Goal: Task Accomplishment & Management: Manage account settings

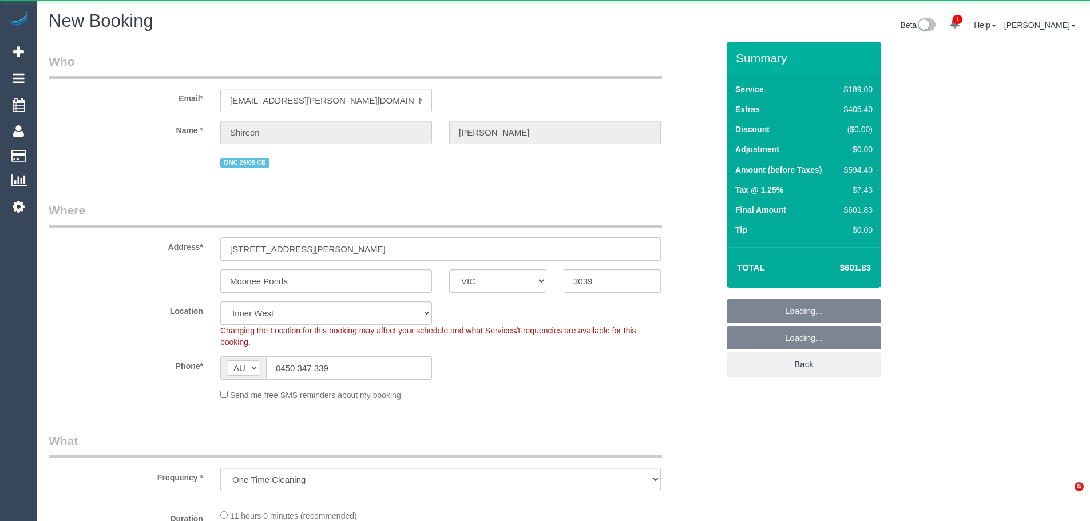
select select "VIC"
select select "object:3833"
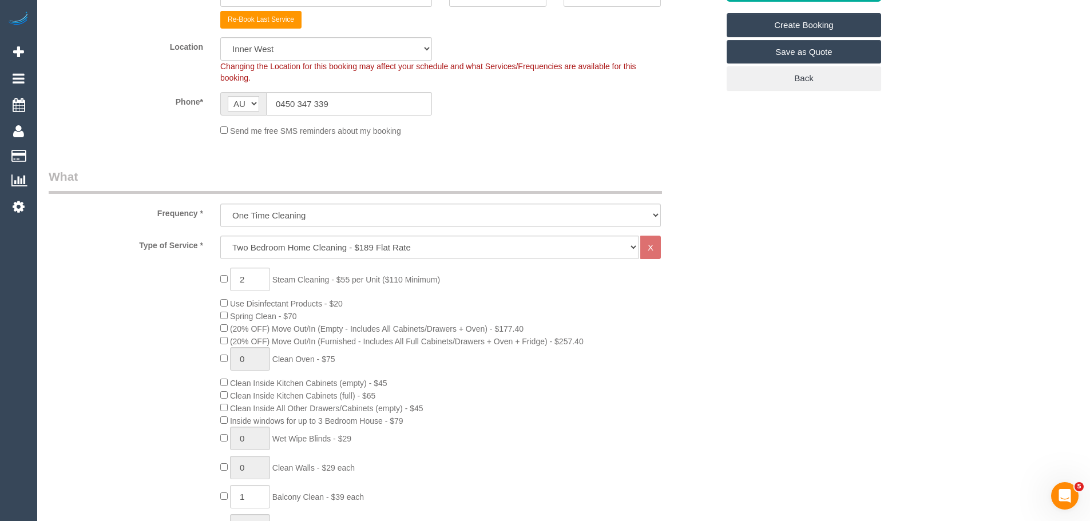
scroll to position [172, 0]
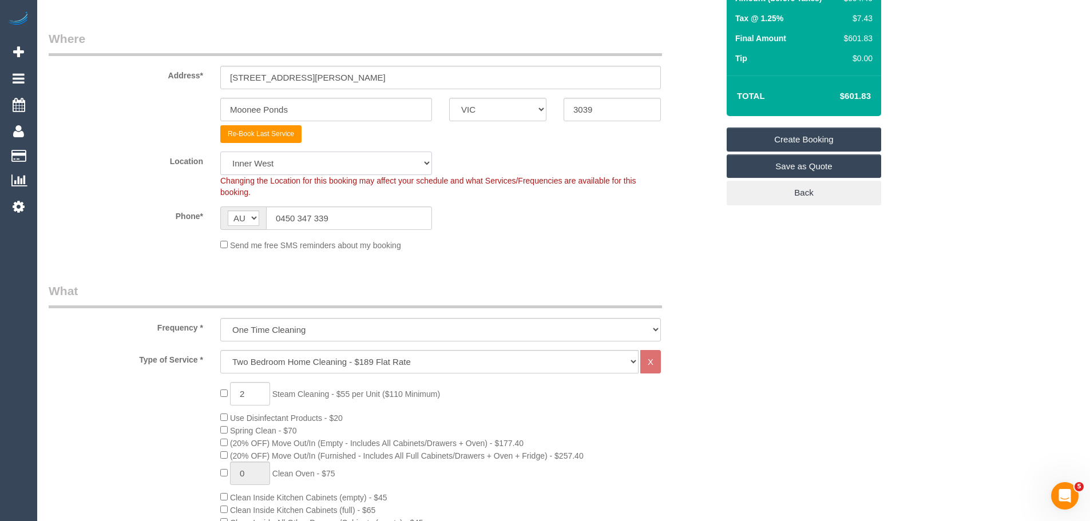
click at [294, 168] on select "Office [GEOGRAPHIC_DATA] (North) East (South) [GEOGRAPHIC_DATA] (East) [GEOGRAP…" at bounding box center [326, 163] width 212 height 23
select select "50"
click at [220, 152] on select "Office [GEOGRAPHIC_DATA] (North) East (South) [GEOGRAPHIC_DATA] (East) [GEOGRAP…" at bounding box center [326, 163] width 212 height 23
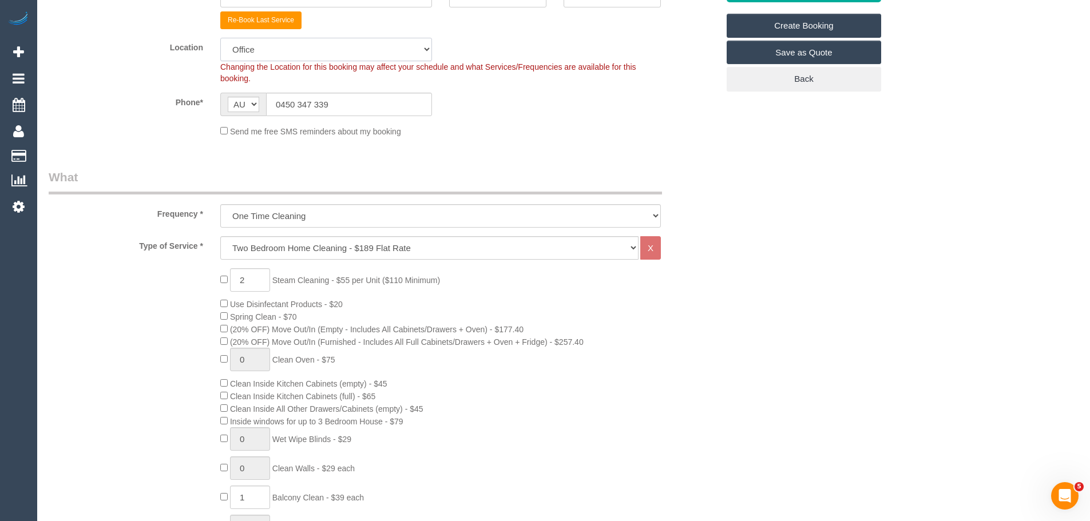
scroll to position [286, 0]
select select "object:3845"
click at [286, 243] on select "Hourly Service - $70/h Hourly Service - $65/h Hourly Service - $60/h Hourly Ser…" at bounding box center [429, 247] width 418 height 23
select select "28"
click at [220, 236] on select "Hourly Service - $70/h Hourly Service - $65/h Hourly Service - $60/h Hourly Ser…" at bounding box center [429, 247] width 418 height 23
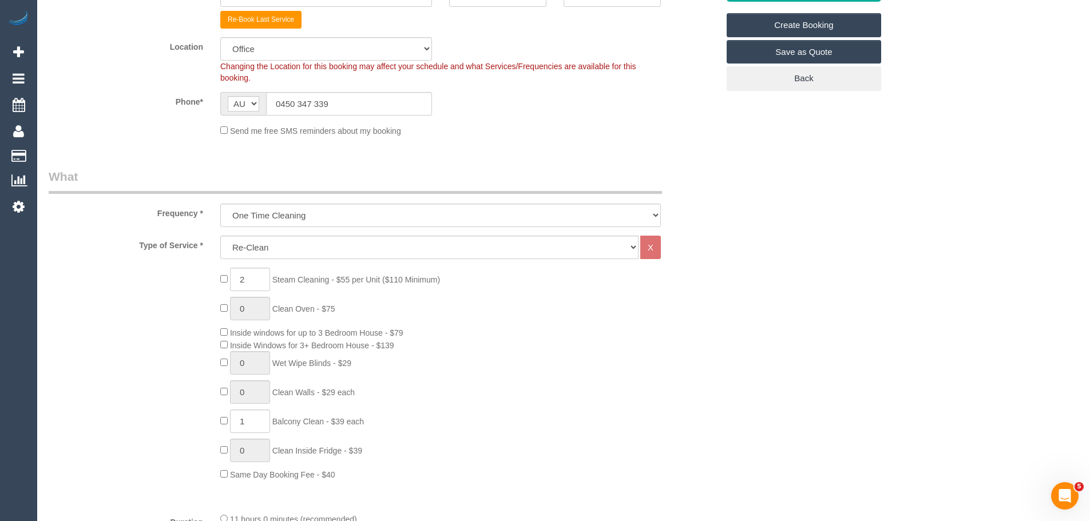
click at [223, 109] on span "AF AL DZ AD AO AI AQ AG AR AM AW AU AT AZ BS BH BD BB BY BE BZ BJ BM BT BO BA B…" at bounding box center [243, 103] width 46 height 23
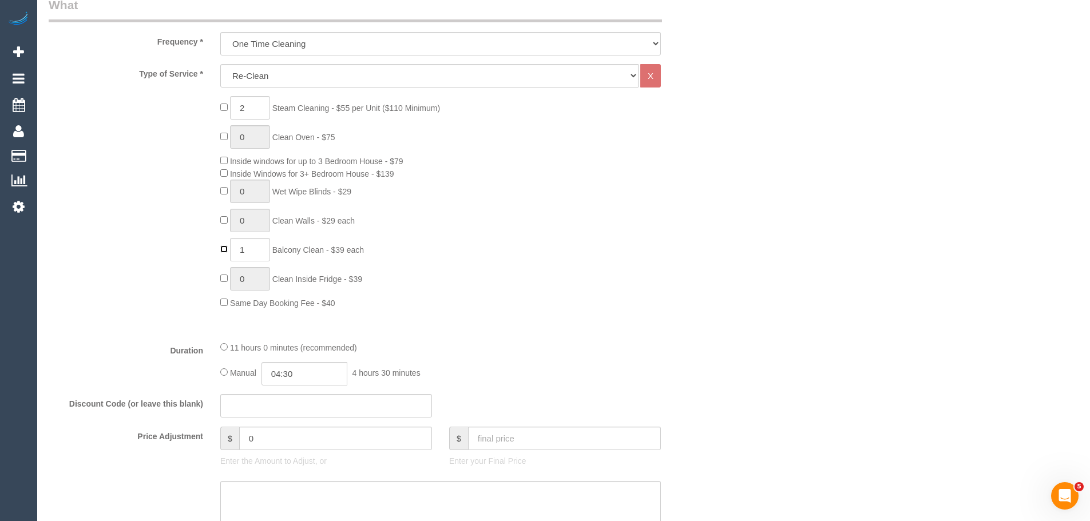
type input "0"
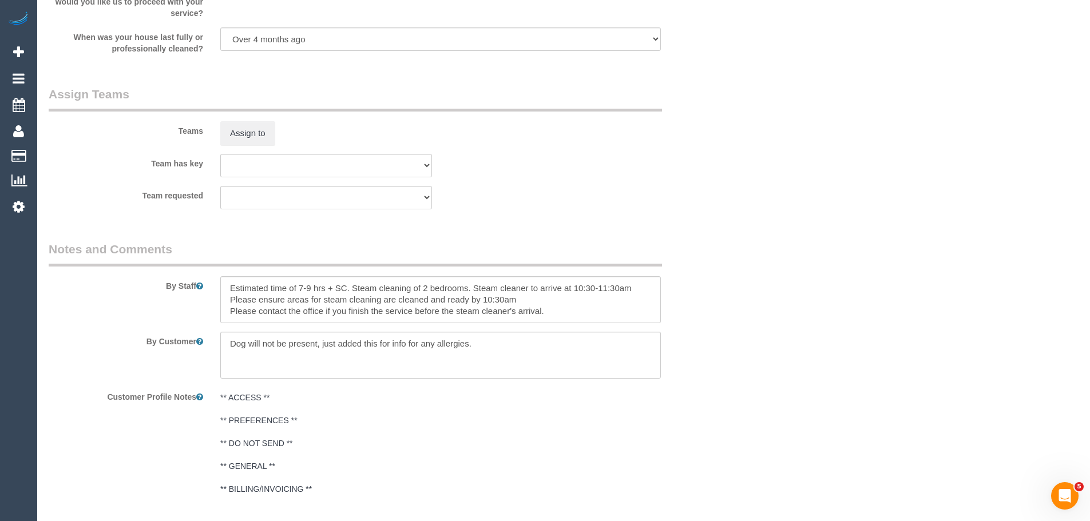
scroll to position [1549, 0]
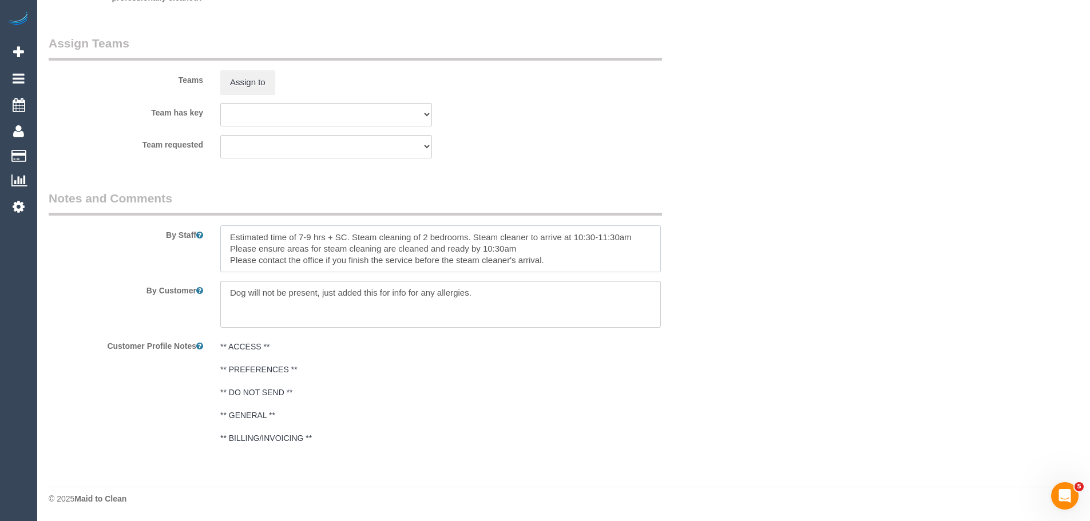
drag, startPoint x: 229, startPoint y: 239, endPoint x: 725, endPoint y: 348, distance: 507.9
click at [718, 348] on sui-booking-comments "By Staff By Customer Customer Profile Notes ** ACCESS ** ** PREFERENCES ** ** D…" at bounding box center [383, 320] width 669 height 260
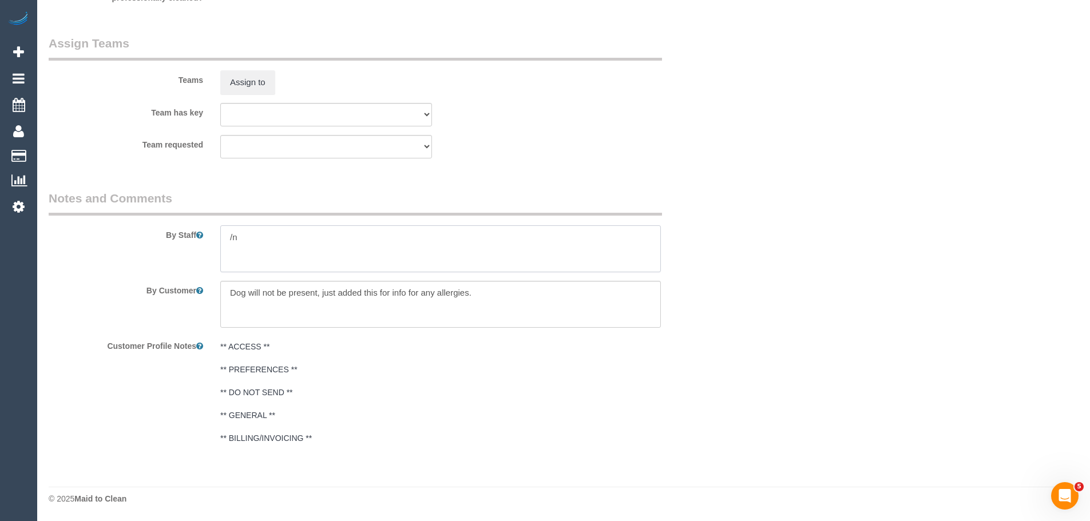
type textarea "/"
paste textarea "Re-clean tasks: Estimated time: Access information: Name of person managing com…"
click at [313, 236] on textarea at bounding box center [440, 248] width 440 height 47
paste textarea "Grease to splash back kitchen Floor in laundry not clean large drawer under sto…"
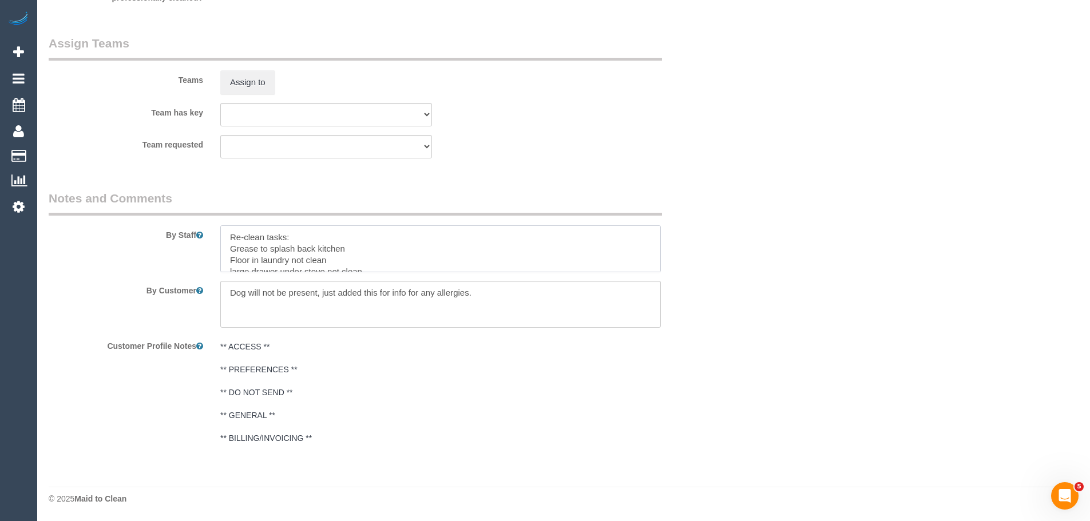
click at [225, 247] on textarea at bounding box center [440, 248] width 440 height 47
click at [363, 264] on textarea at bounding box center [440, 248] width 440 height 47
paste textarea "904/12 Yarra St, South Yarra VIC 3141"
click at [354, 265] on textarea at bounding box center [440, 248] width 440 height 47
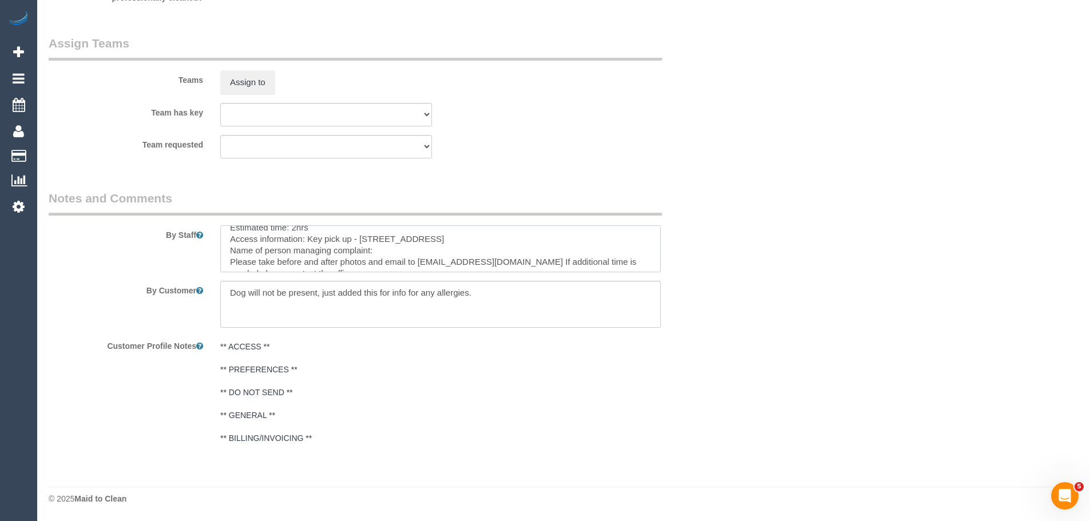
scroll to position [137, 0]
click at [385, 240] on textarea at bounding box center [440, 248] width 440 height 47
type textarea "Re-clean tasks: - clean Grease on splash back in kitchen - vacuum and mop Floor…"
drag, startPoint x: 501, startPoint y: 295, endPoint x: 165, endPoint y: 297, distance: 336.4
click at [165, 297] on div "By Customer" at bounding box center [383, 304] width 686 height 47
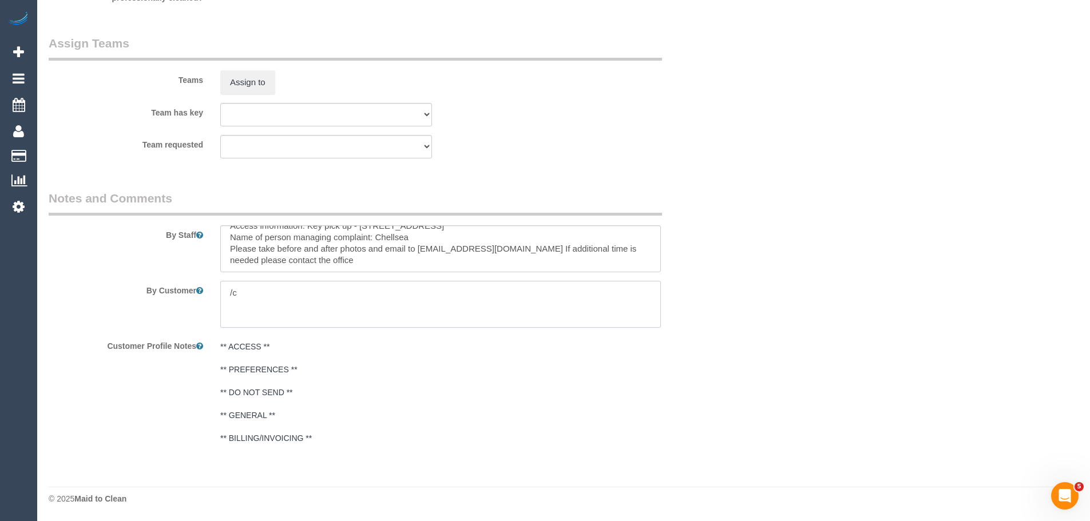
type textarea "/"
paste textarea "Customer availability: Original team: Are original team to be sent back: If yes…"
click at [333, 296] on textarea at bounding box center [440, 304] width 440 height 47
click at [334, 292] on textarea at bounding box center [440, 304] width 440 height 47
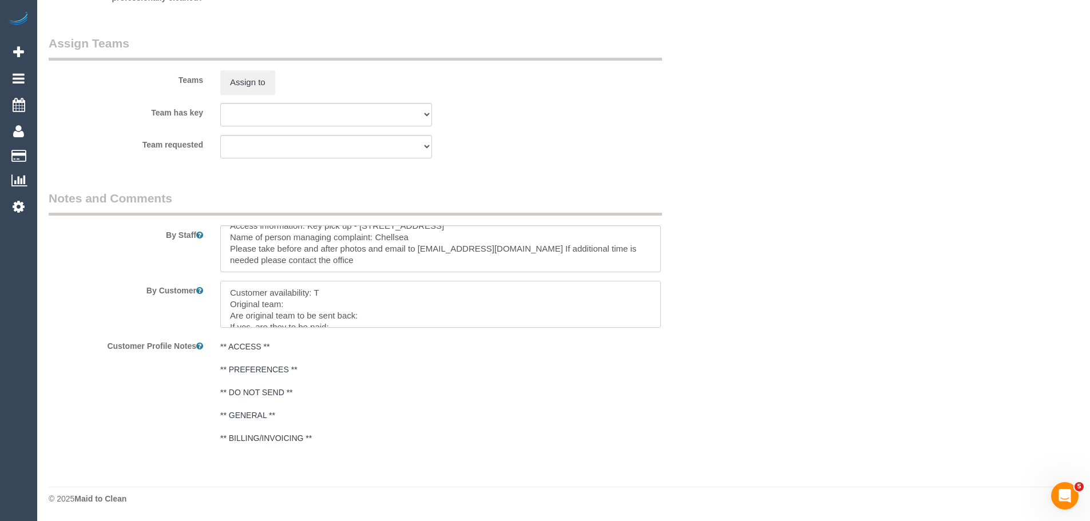
click at [359, 293] on textarea at bounding box center [440, 304] width 440 height 47
paste textarea "(3) Abu (+ [PERSON_NAME]) (C)"
click at [379, 311] on textarea at bounding box center [440, 304] width 440 height 47
click at [420, 320] on textarea at bounding box center [440, 304] width 440 height 47
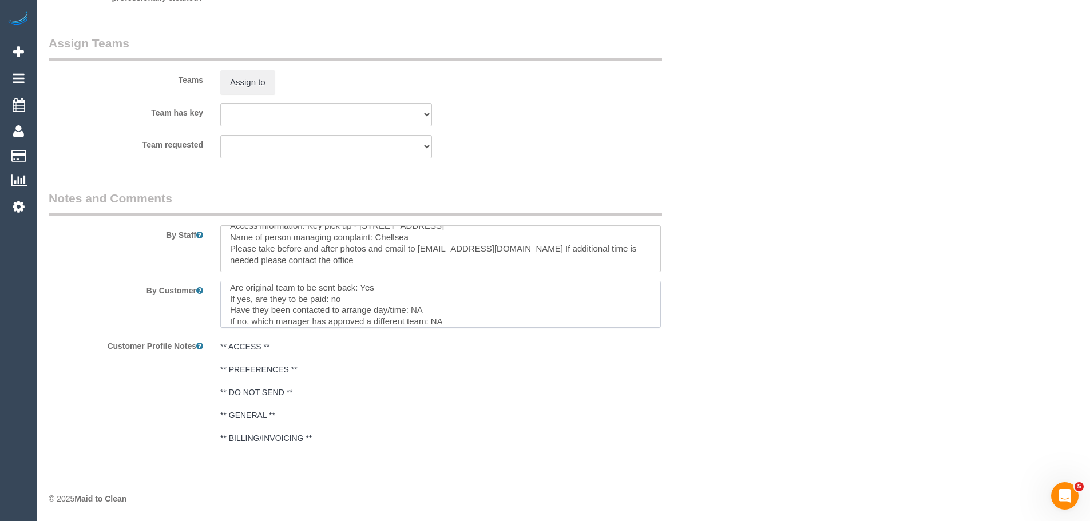
scroll to position [39, 0]
paste textarea "904/12 Yarra St, South Yarra VIC 3141"
click at [308, 315] on textarea at bounding box center [440, 304] width 440 height 47
paste textarea "cnv_1fho0eqg"
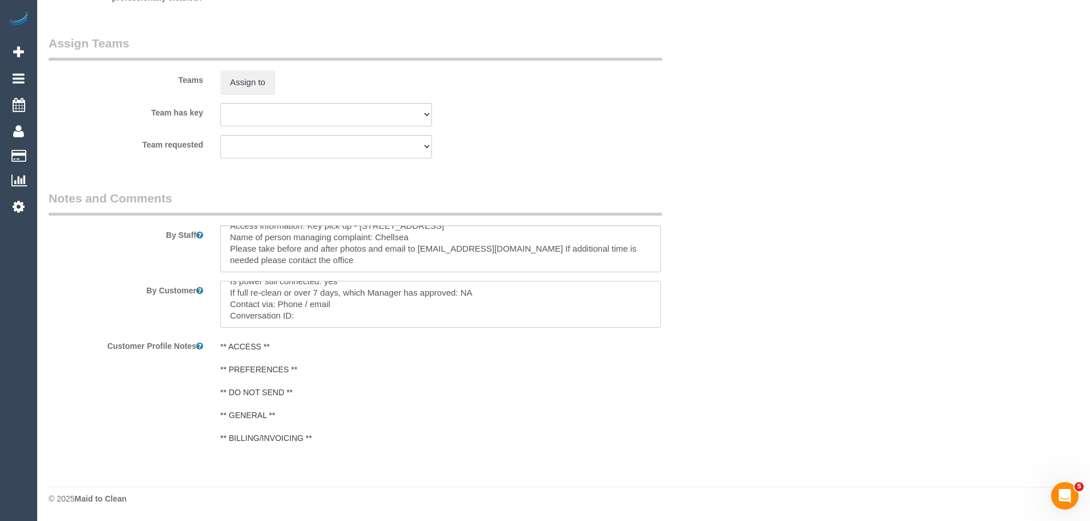
type textarea "Customer availability: Friday 03/10 8.30am - 5pm ( keys must be returned by 5pm…"
drag, startPoint x: 375, startPoint y: 315, endPoint x: 37, endPoint y: 239, distance: 346.7
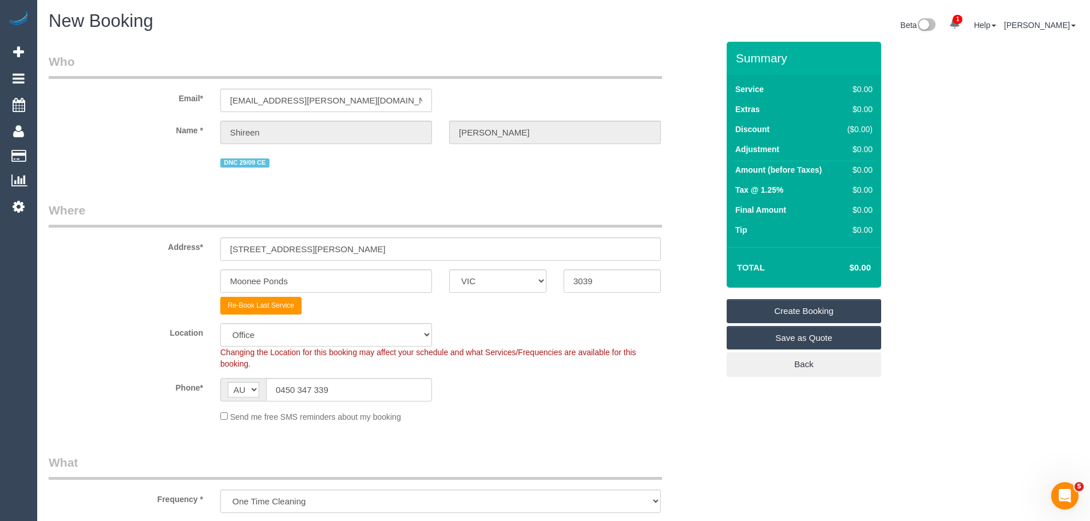
click at [825, 313] on link "Create Booking" at bounding box center [803, 311] width 154 height 24
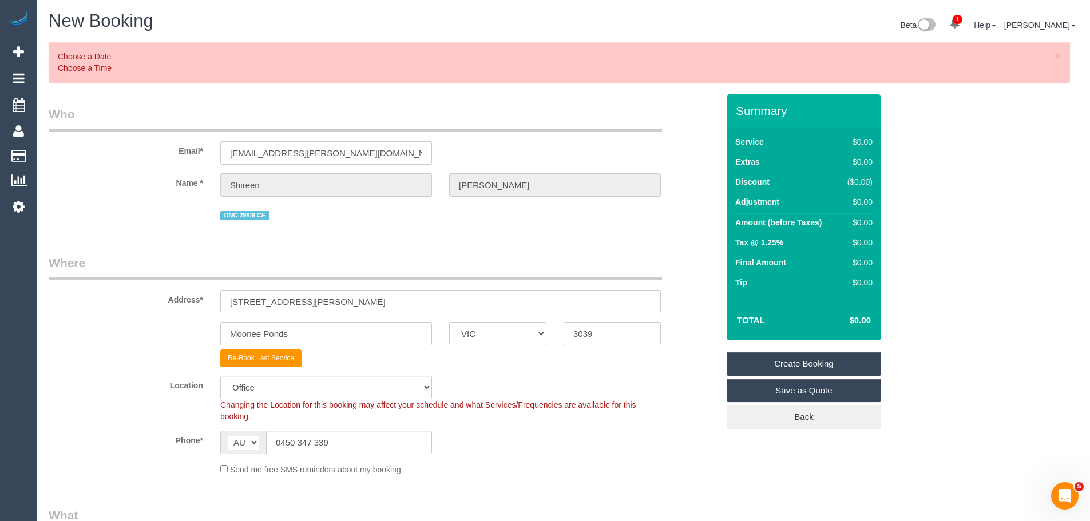
scroll to position [1157, 0]
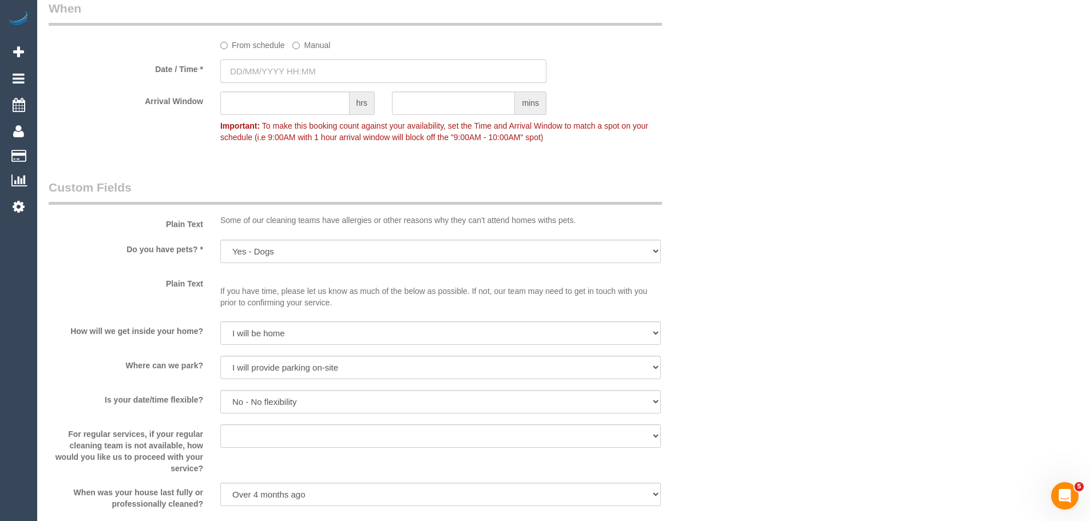
click at [288, 75] on input "text" at bounding box center [383, 70] width 326 height 23
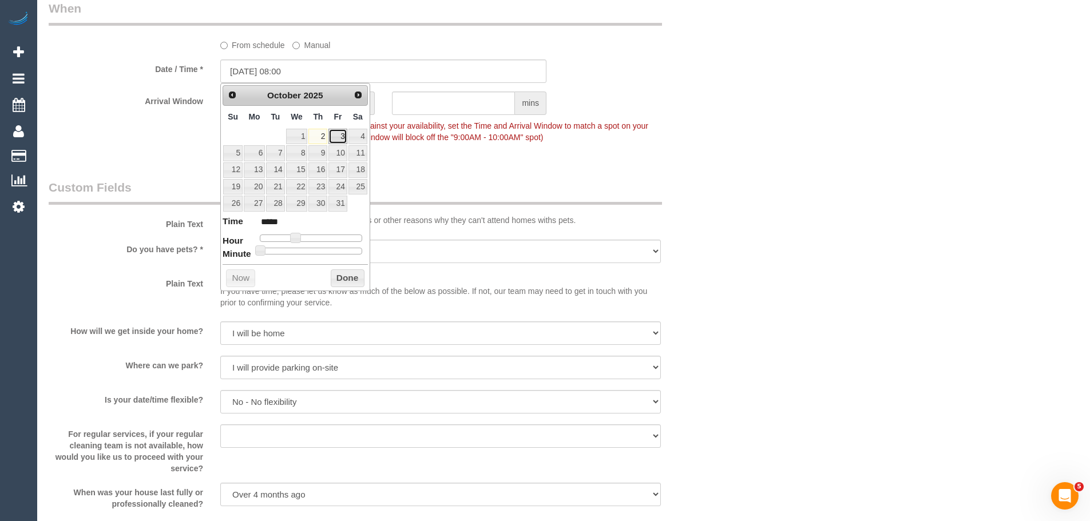
click at [338, 136] on link "3" at bounding box center [337, 136] width 18 height 15
click at [307, 249] on div at bounding box center [311, 251] width 102 height 7
type input "03/10/2025 08:20"
type input "*****"
drag, startPoint x: 295, startPoint y: 248, endPoint x: 281, endPoint y: 250, distance: 14.5
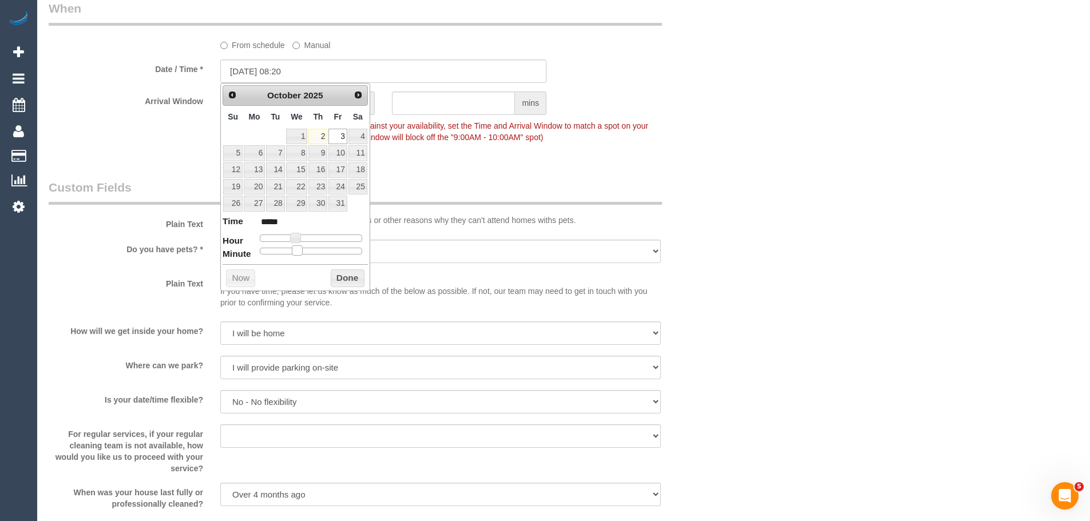
click at [298, 248] on div at bounding box center [311, 251] width 102 height 7
type input "03/10/2025 08:25"
type input "*****"
type input "03/10/2025 08:30"
type input "*****"
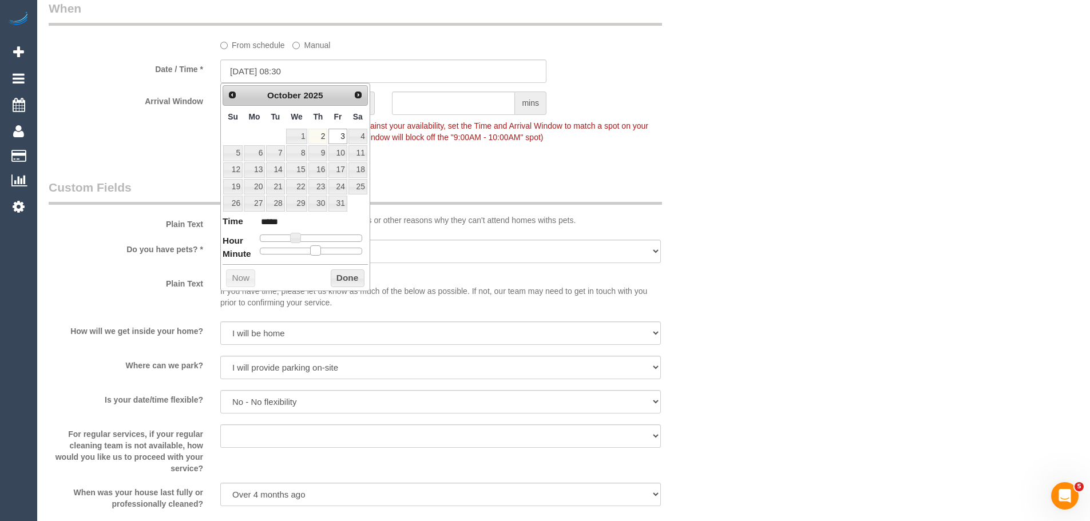
drag, startPoint x: 300, startPoint y: 252, endPoint x: 315, endPoint y: 251, distance: 15.5
click at [315, 251] on span at bounding box center [315, 250] width 10 height 10
click at [341, 277] on button "Done" at bounding box center [348, 278] width 34 height 18
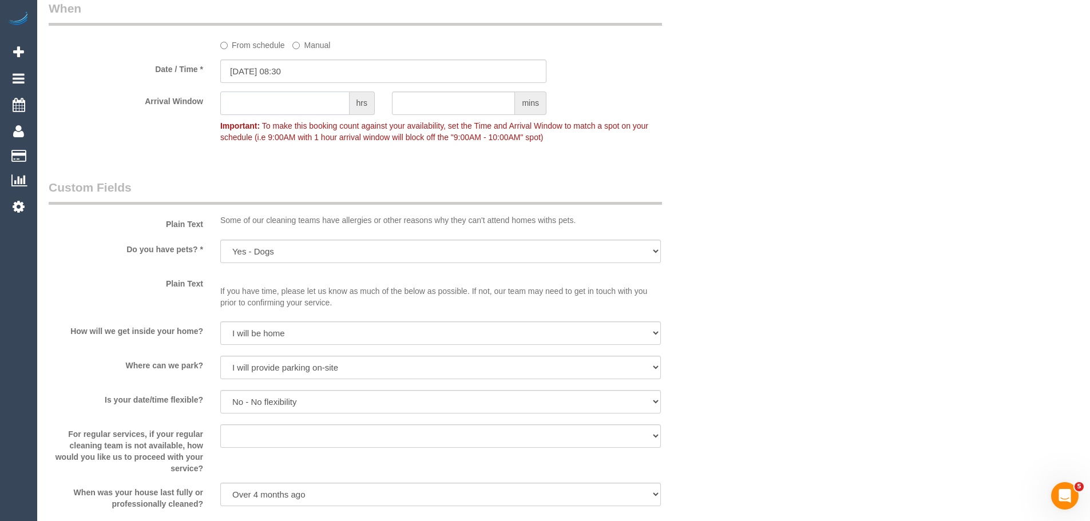
click at [295, 98] on input "text" at bounding box center [284, 103] width 129 height 23
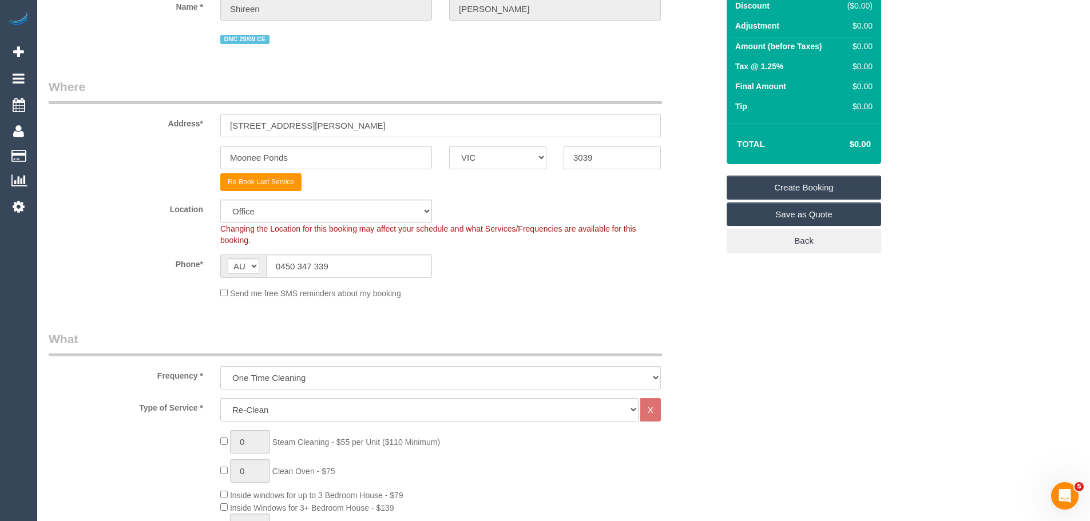
scroll to position [128, 0]
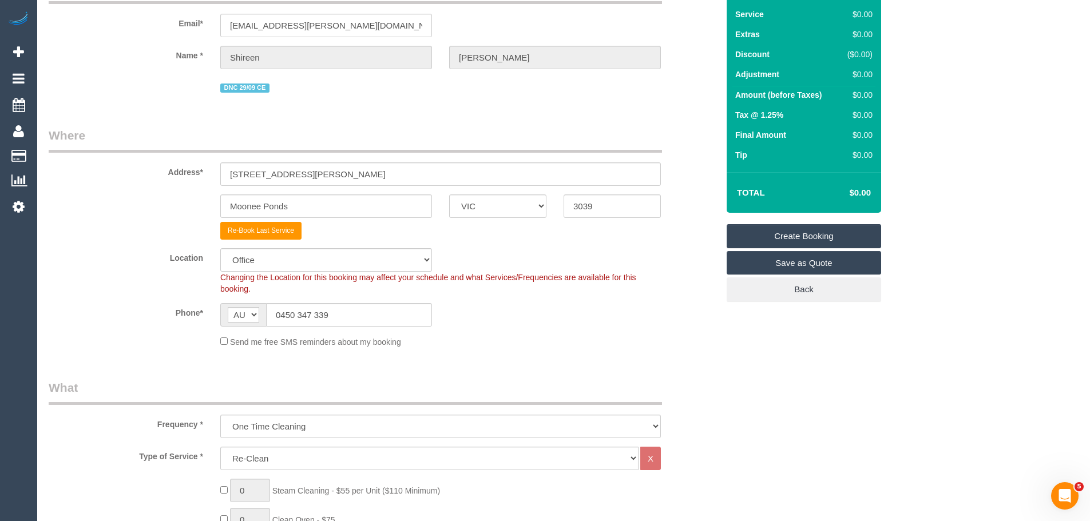
type input "2"
click at [817, 239] on link "Create Booking" at bounding box center [803, 236] width 154 height 24
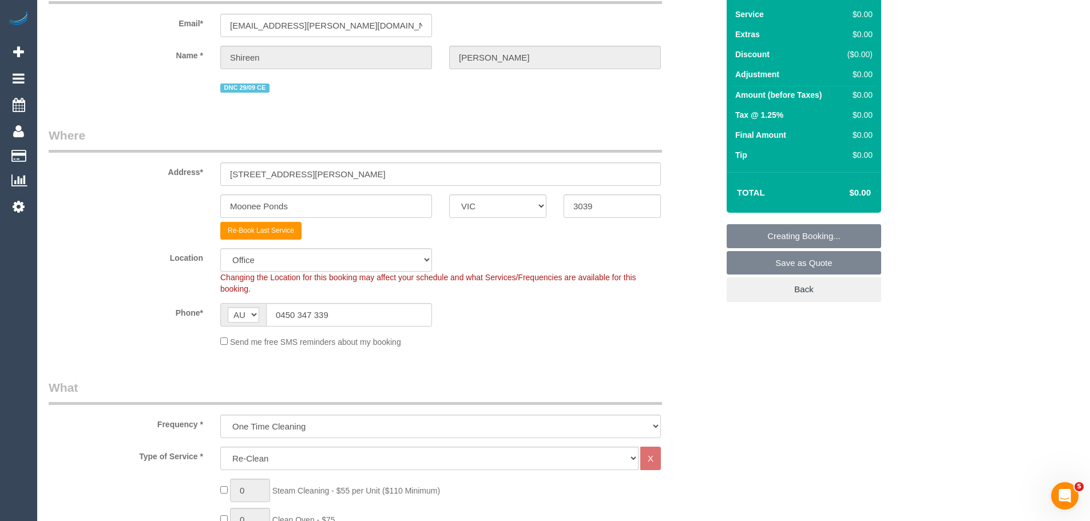
scroll to position [75, 0]
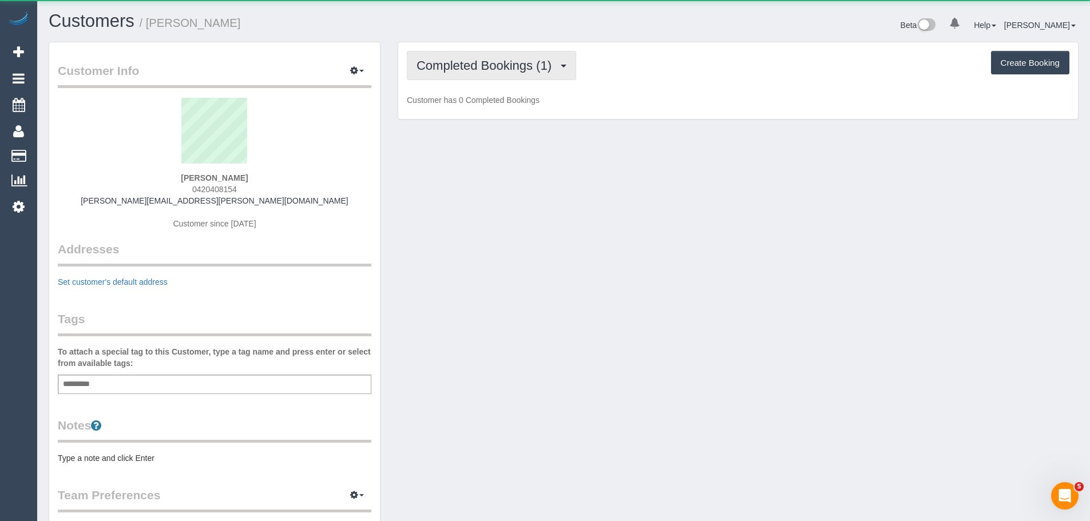
click at [481, 63] on span "Completed Bookings (1)" at bounding box center [486, 65] width 141 height 14
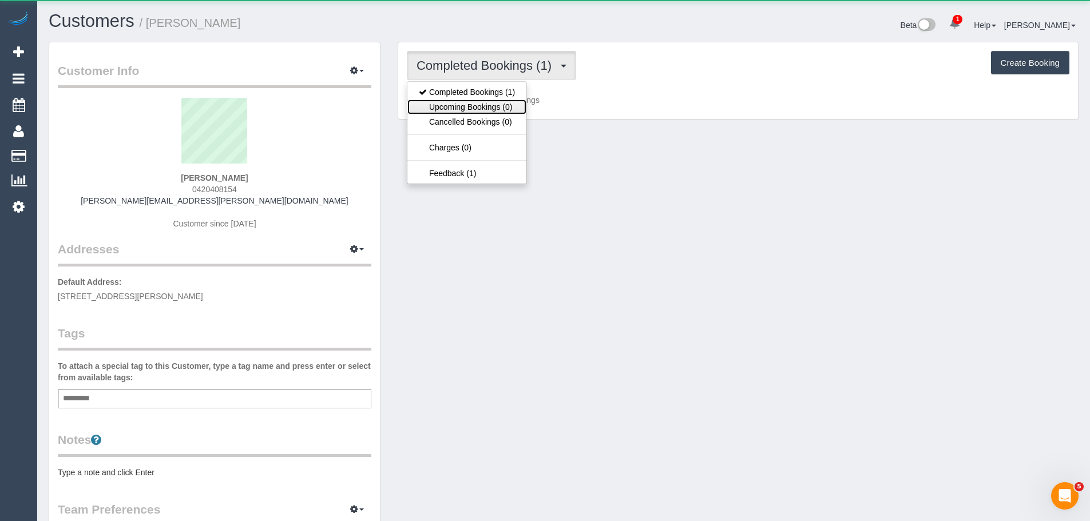
click at [475, 105] on link "Upcoming Bookings (0)" at bounding box center [466, 107] width 119 height 15
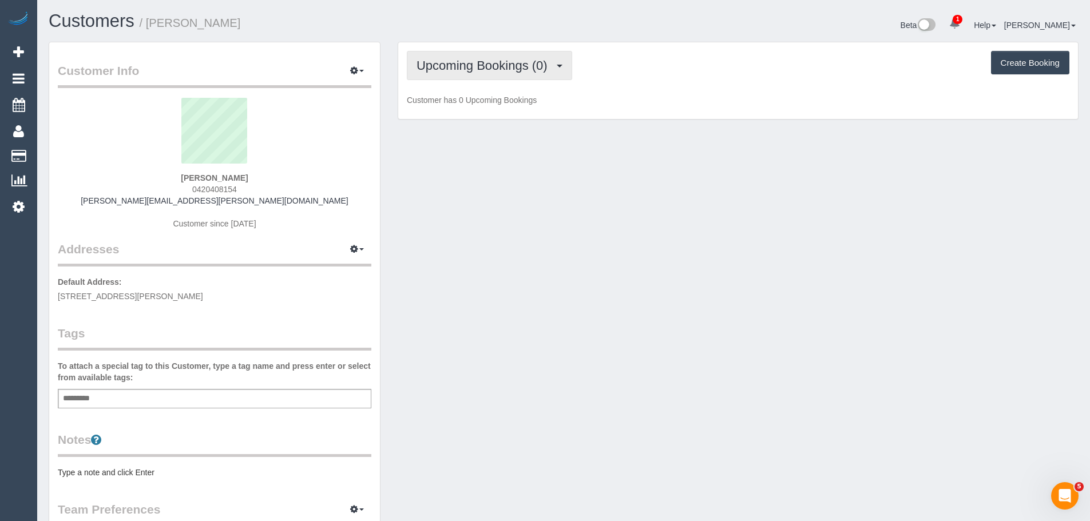
click at [478, 68] on span "Upcoming Bookings (0)" at bounding box center [484, 65] width 137 height 14
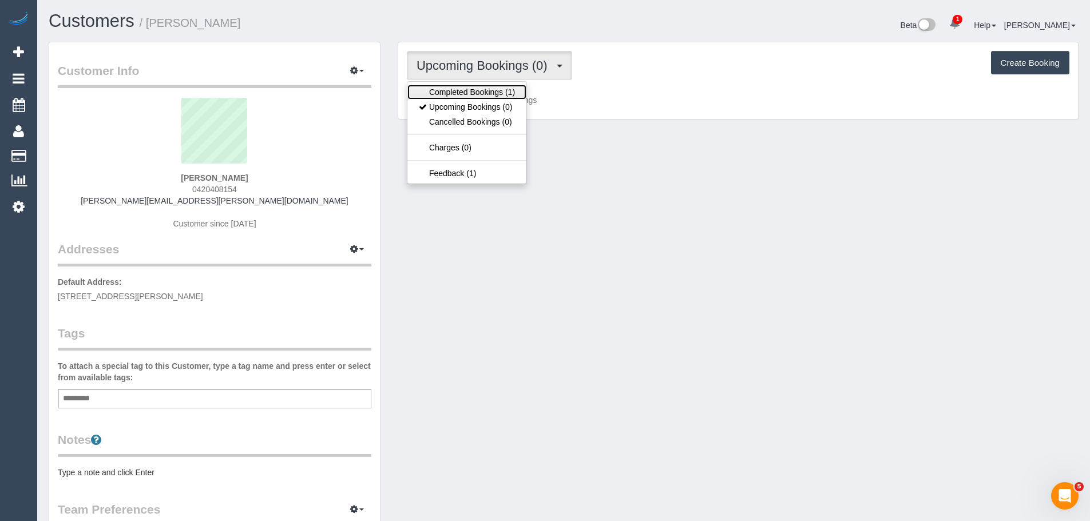
click at [471, 98] on link "Completed Bookings (1)" at bounding box center [466, 92] width 119 height 15
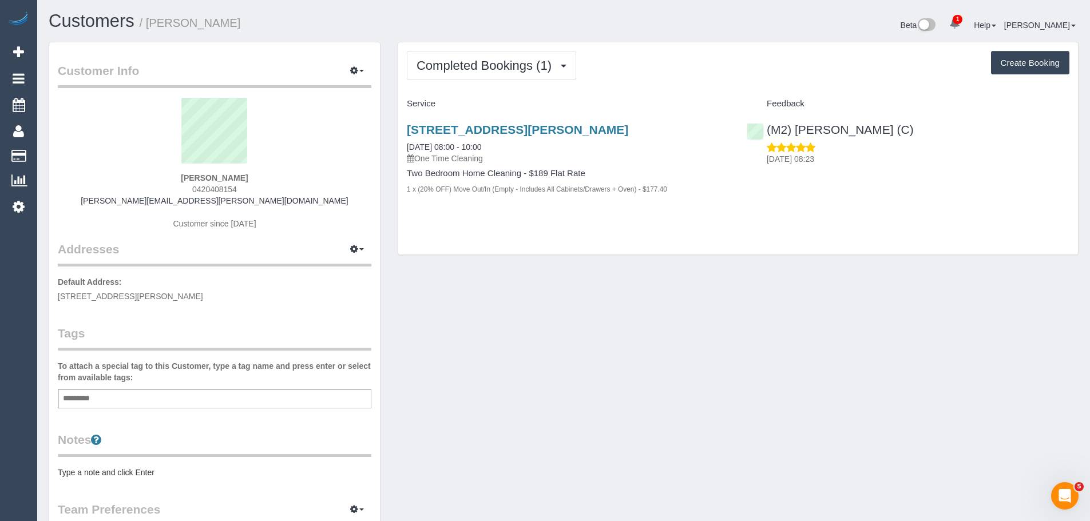
drag, startPoint x: 262, startPoint y: 173, endPoint x: 134, endPoint y: 177, distance: 127.6
click at [136, 177] on div "Blair Kirkwood 0420408154 blair.kirkwood@gmail.com Customer since 2025" at bounding box center [214, 169] width 313 height 143
copy strong "Blair Kirkwood"
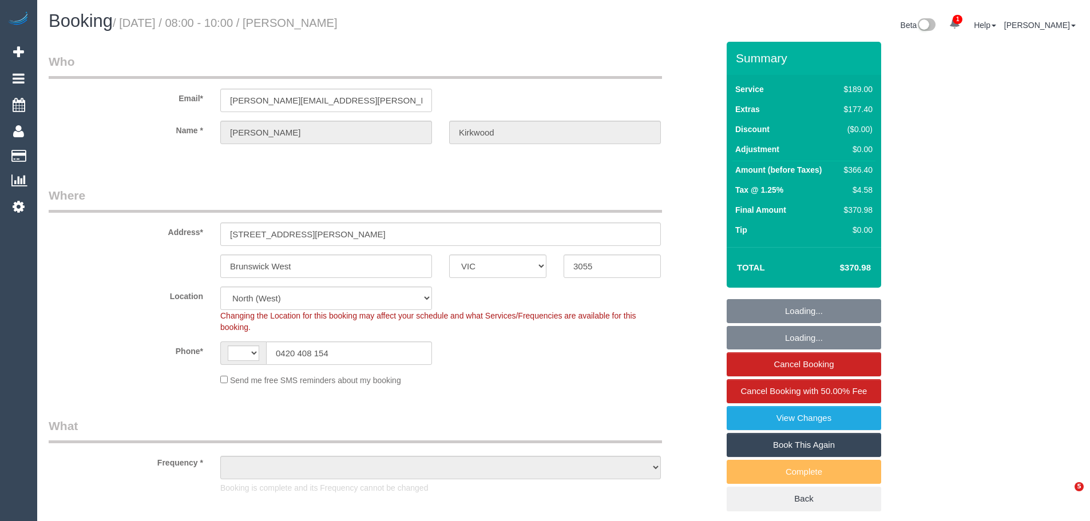
select select "VIC"
select select "string:AU"
select select "string:stripe-pm_1S7lS32GScqysDRVXkpWQxf2"
click at [836, 418] on link "View Changes" at bounding box center [803, 418] width 154 height 24
select select "object:1580"
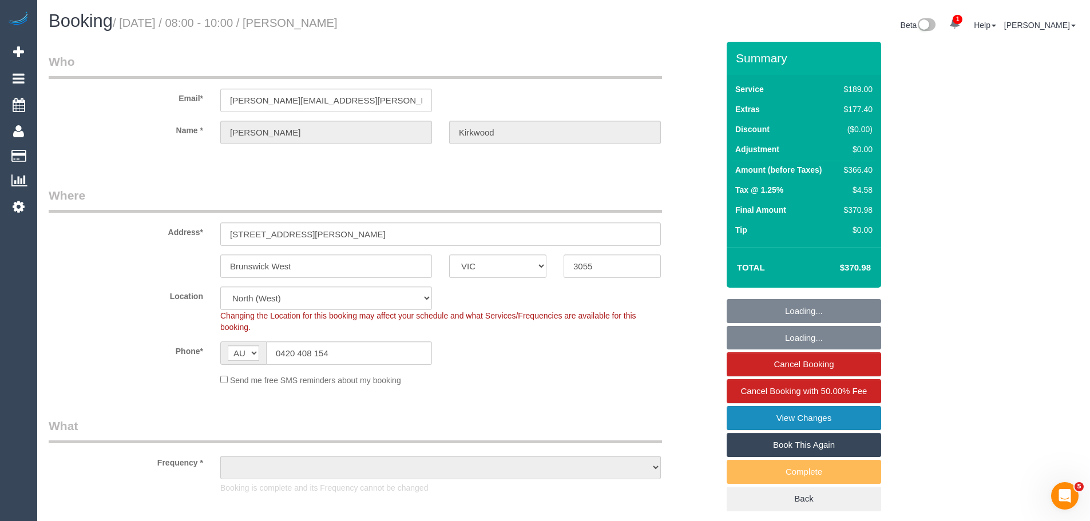
select select "number:27"
select select "number:14"
select select "number:19"
select select "number:25"
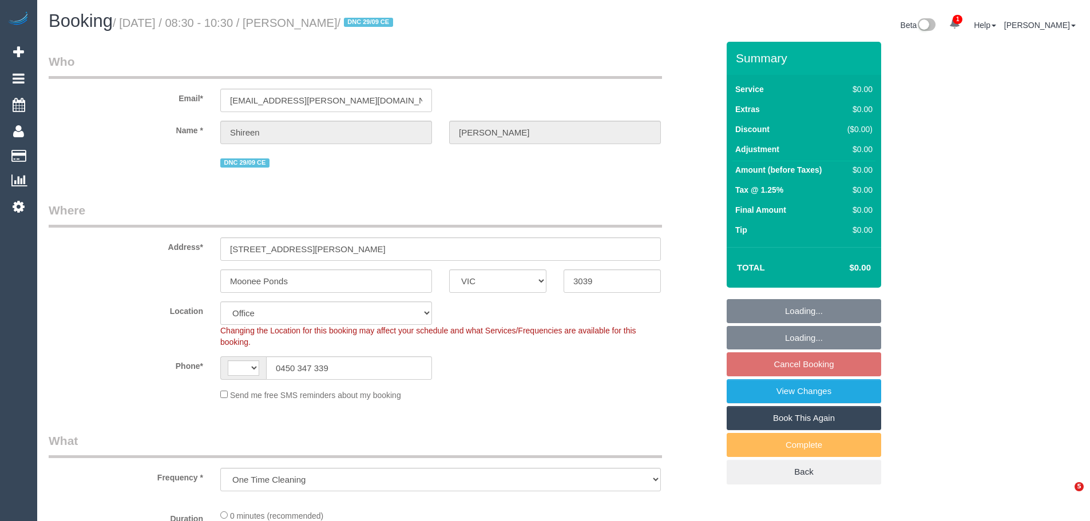
select select "VIC"
select select "object:693"
select select "string:AU"
select select "string:stripe-pm_1S7UZm2GScqysDRVXrxO2n2B"
select select "number:27"
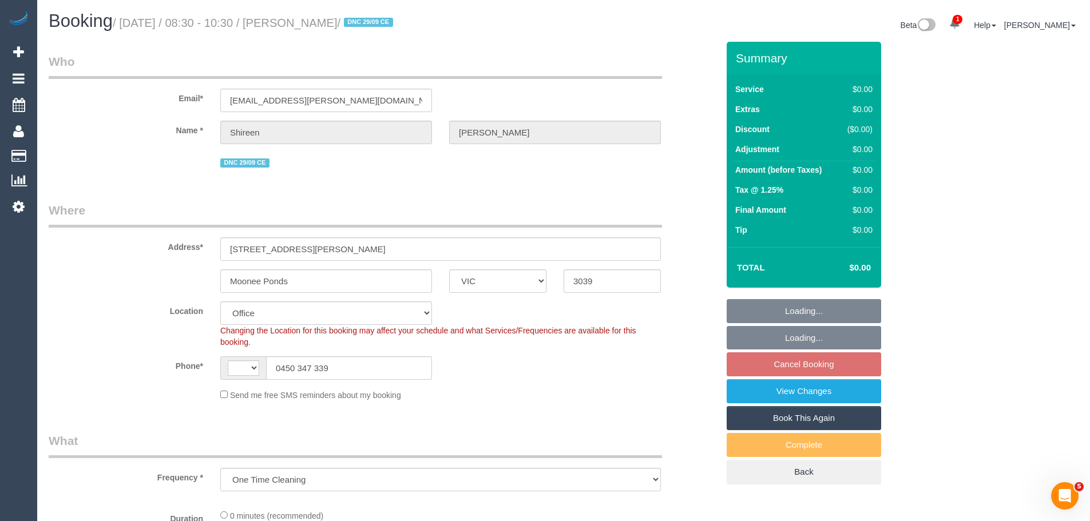
select select "number:14"
select select "number:18"
select select "number:25"
select select "number:26"
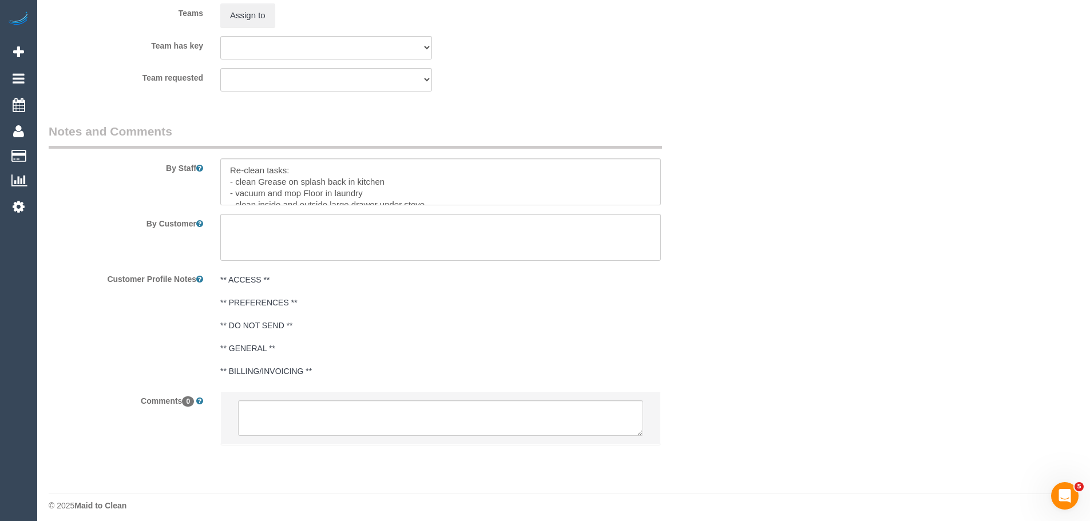
scroll to position [1663, 0]
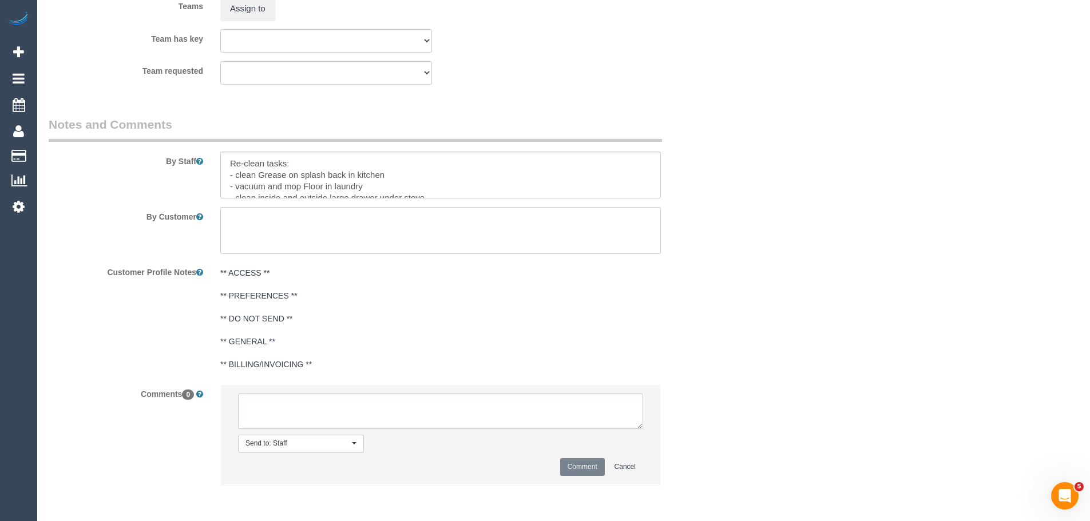
click at [329, 410] on textarea at bounding box center [440, 411] width 405 height 35
paste textarea "Customer availability: Friday 03/10 8.30am - 5pm ( keys must be returned by 5pm…"
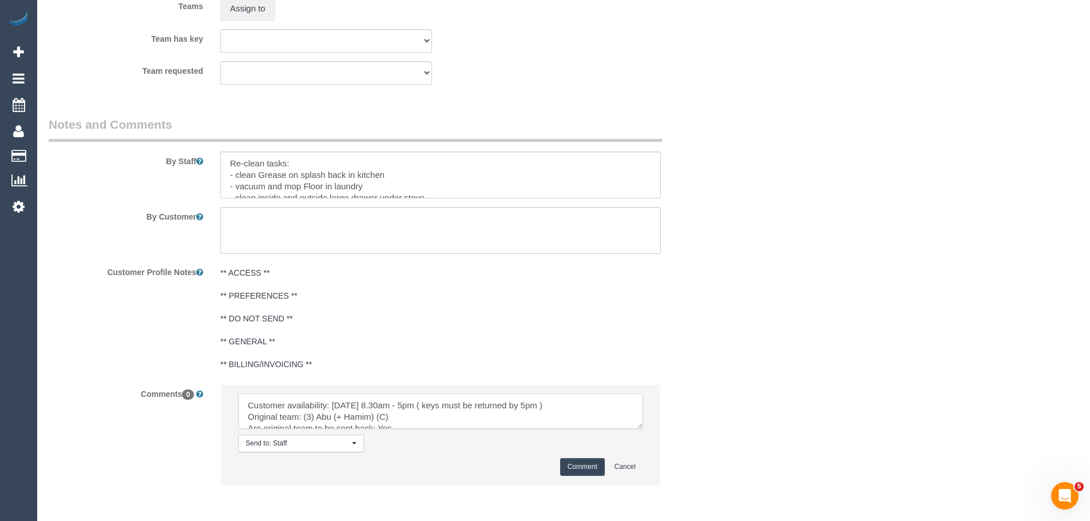
scroll to position [96, 0]
type textarea "Customer availability: Friday 03/10 8.30am - 5pm ( keys must be returned by 5pm…"
click at [579, 471] on button "Comment" at bounding box center [582, 467] width 45 height 18
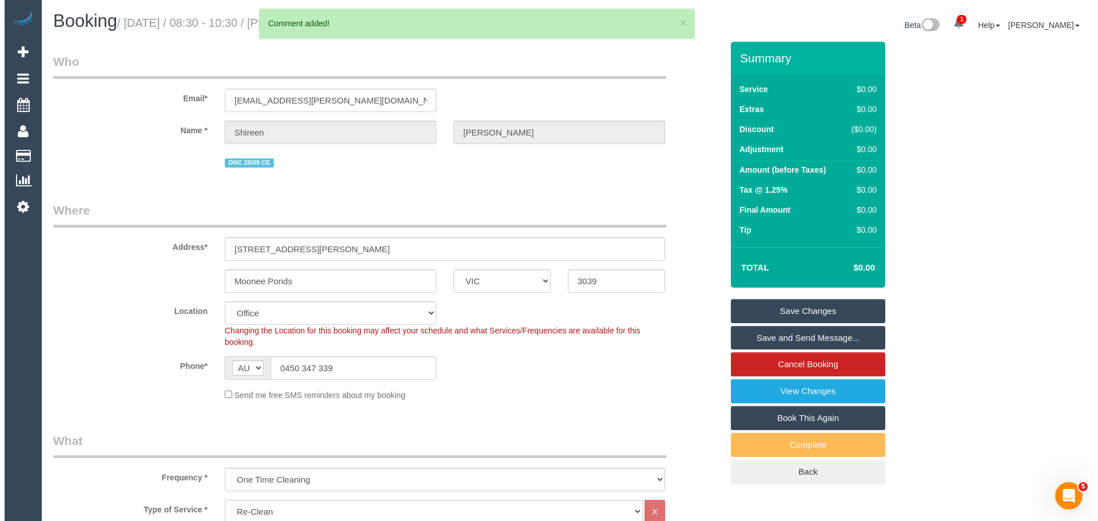
scroll to position [0, 0]
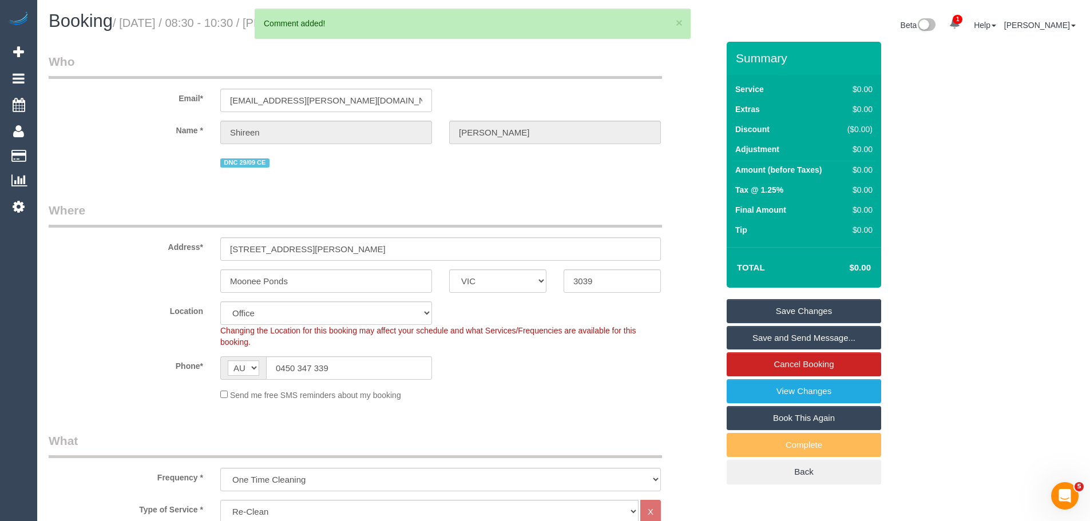
click at [807, 309] on link "Save Changes" at bounding box center [803, 311] width 154 height 24
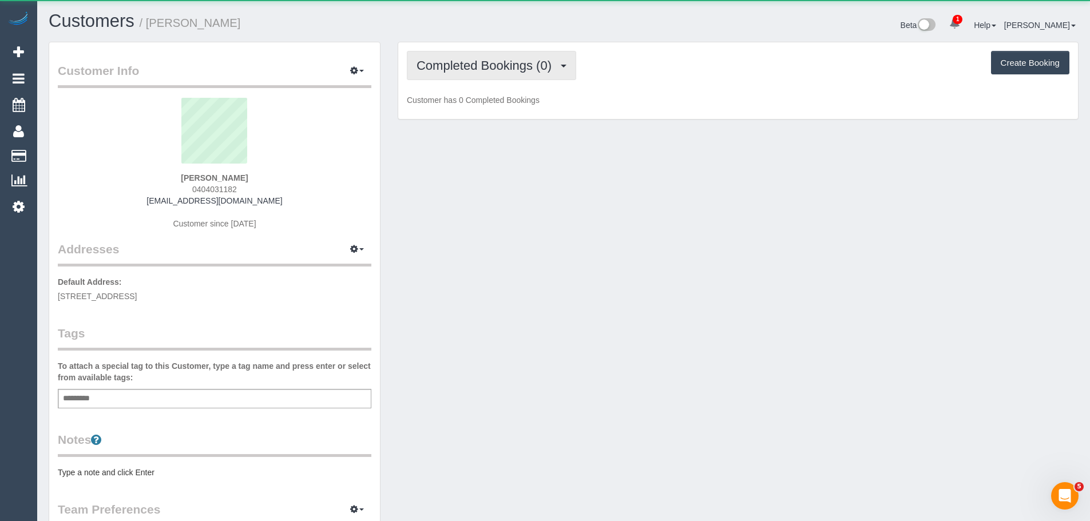
click at [462, 66] on span "Completed Bookings (0)" at bounding box center [486, 65] width 141 height 14
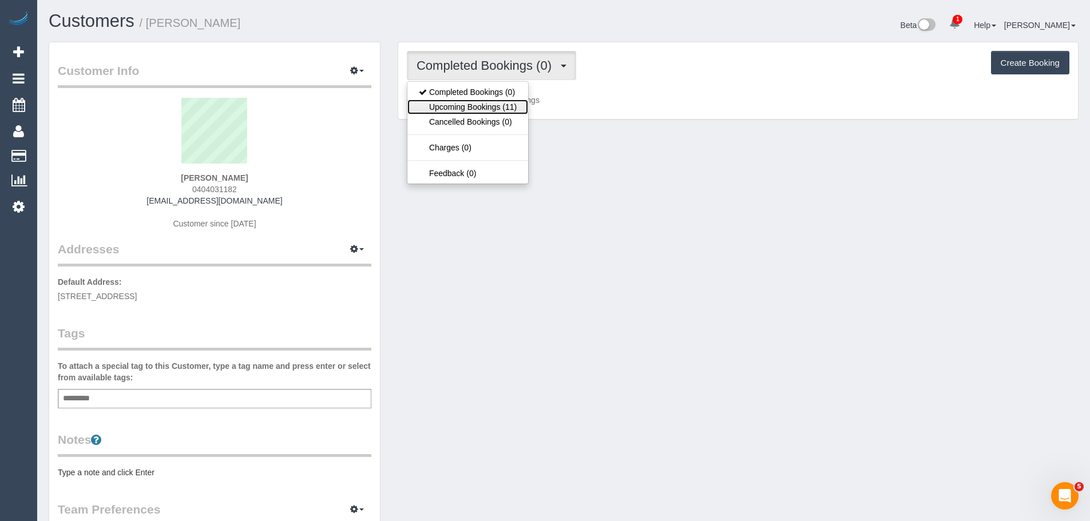
click at [475, 112] on link "Upcoming Bookings (11)" at bounding box center [467, 107] width 121 height 15
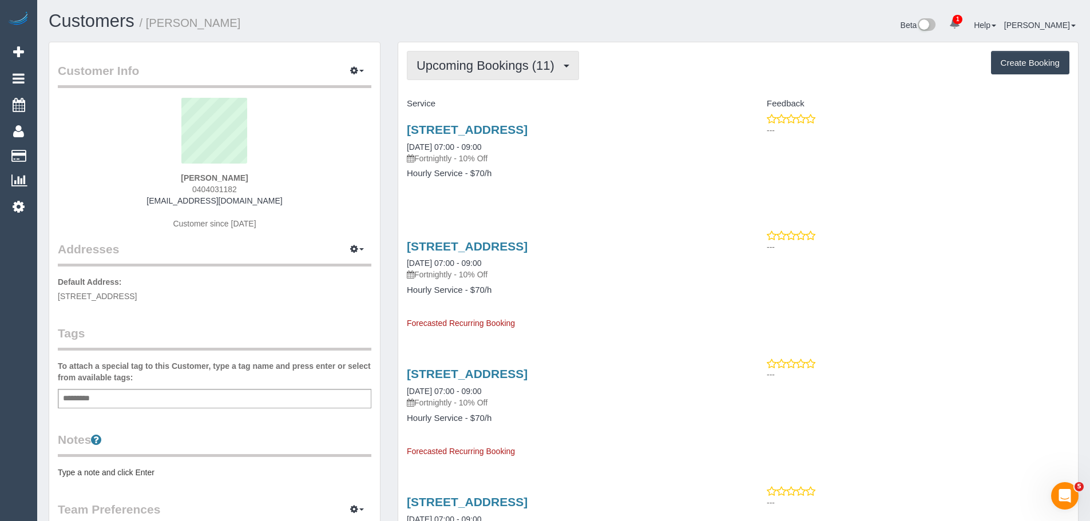
click at [467, 74] on button "Upcoming Bookings (11)" at bounding box center [493, 65] width 172 height 29
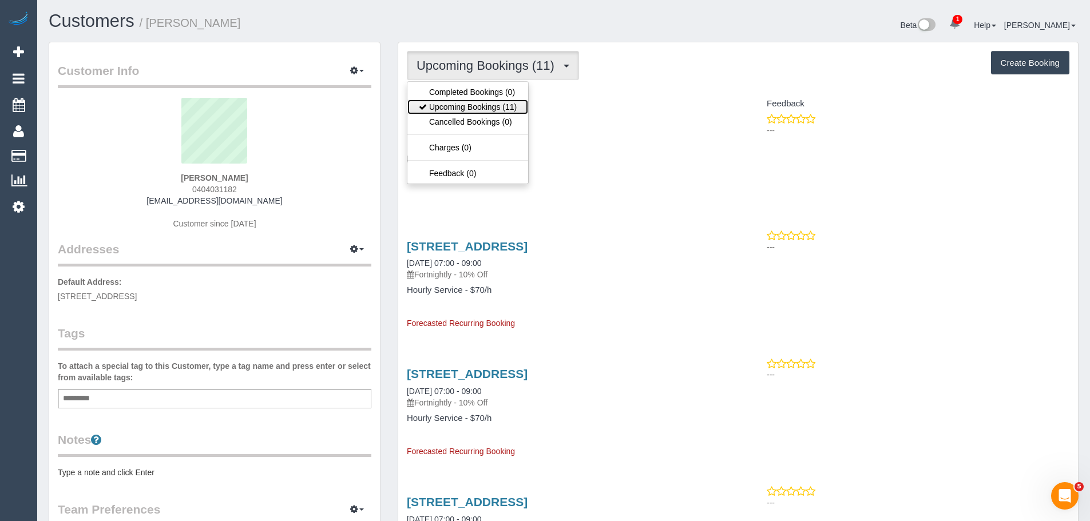
click at [469, 100] on link "Upcoming Bookings (11)" at bounding box center [467, 107] width 121 height 15
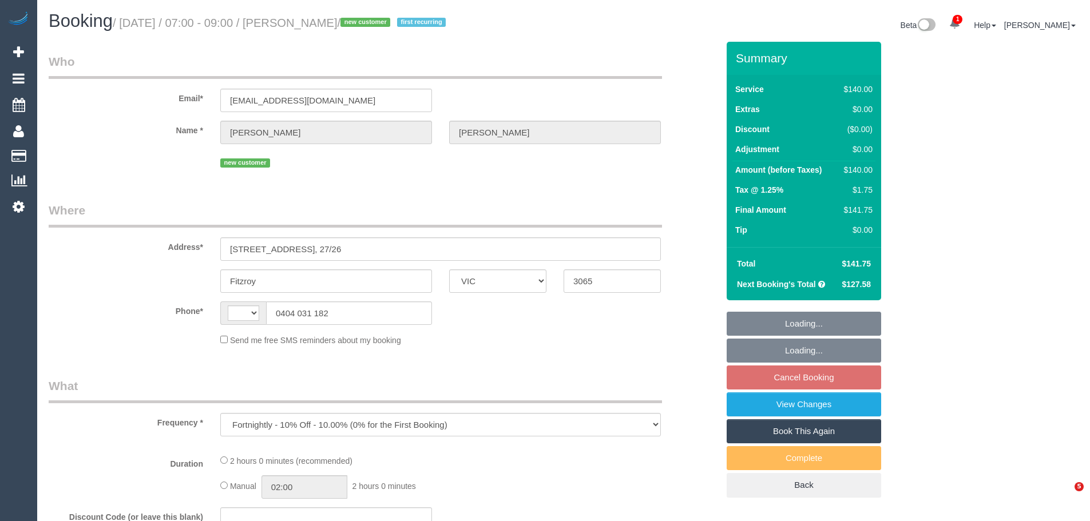
select select "VIC"
select select "string:AU"
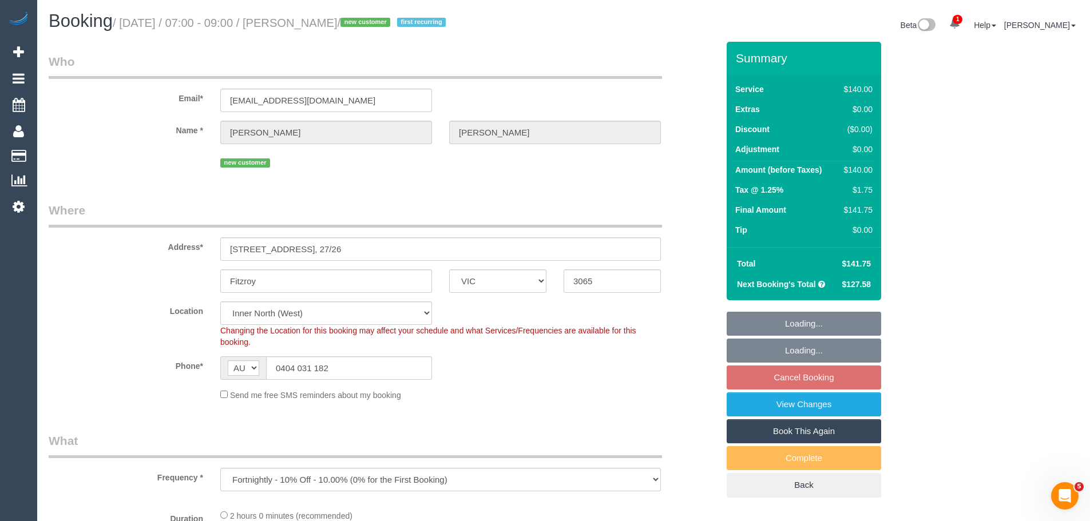
select select "string:stripe-pm_1SCfIf2GScqysDRV53HWlqbS"
select select "number:29"
select select "number:14"
select select "number:19"
select select "number:22"
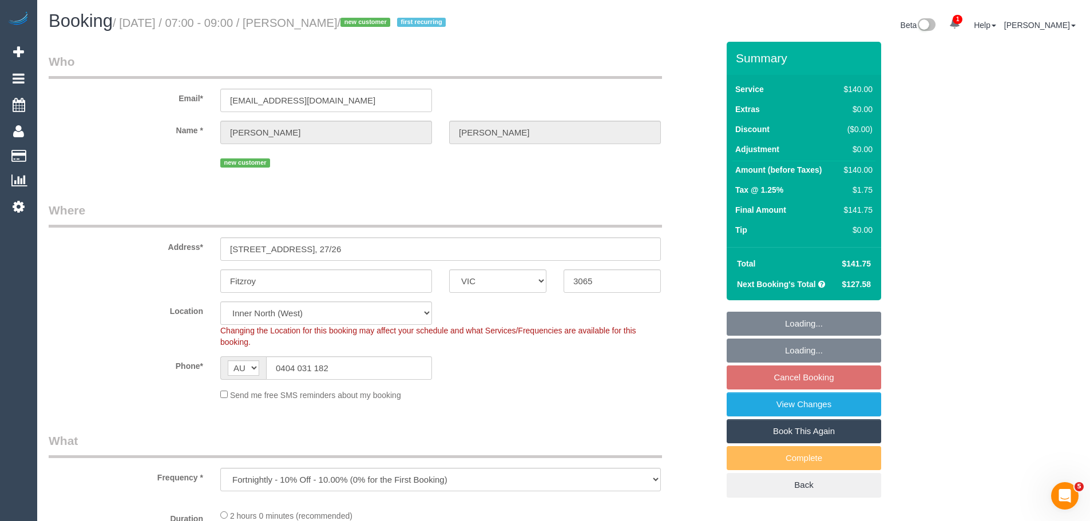
select select "number:34"
select select "number:26"
select select "object:1748"
select select "spot1"
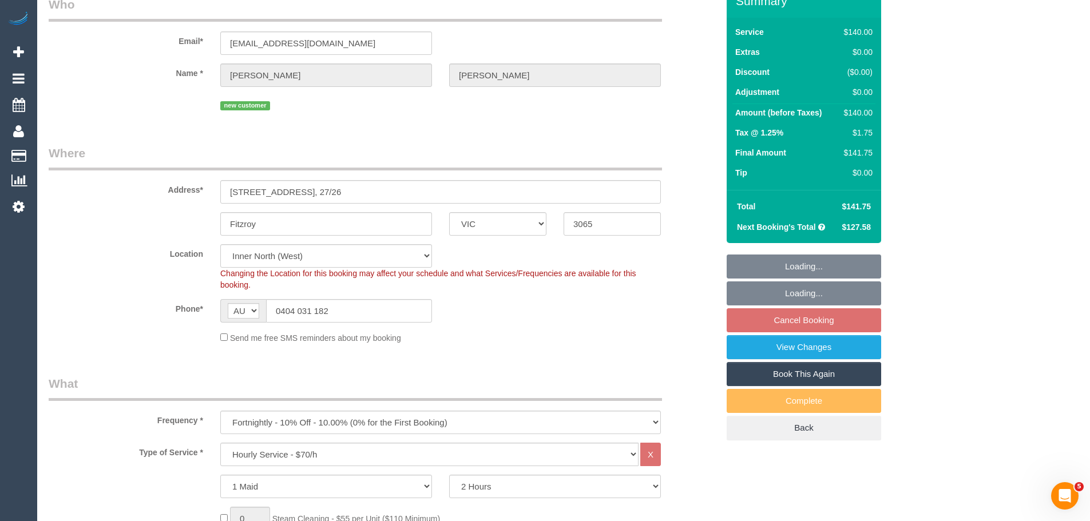
click at [808, 371] on link "Book This Again" at bounding box center [803, 374] width 154 height 24
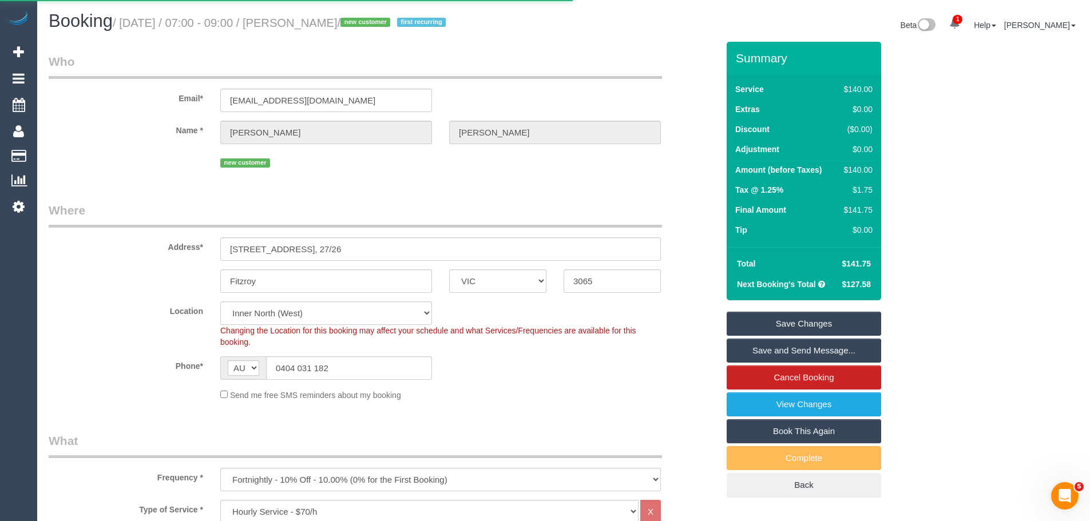
select select "VIC"
select select "number:29"
select select "number:14"
select select "number:19"
select select "number:22"
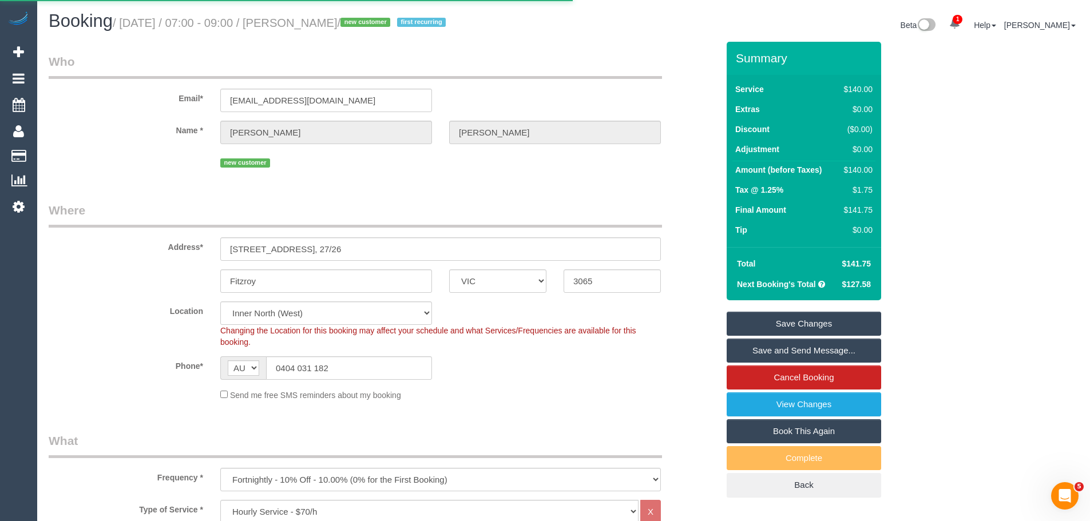
select select "number:34"
select select "number:26"
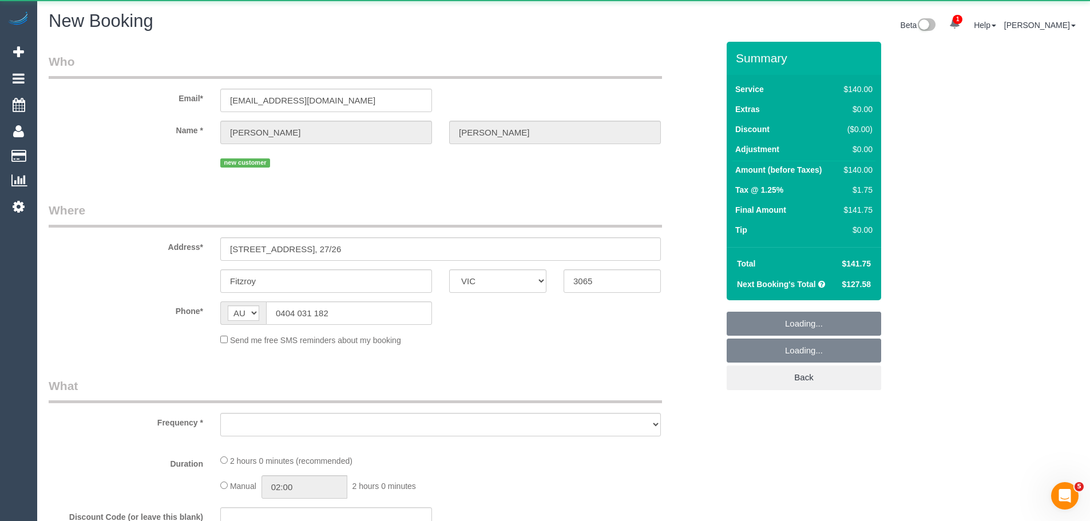
select select "object:4037"
select select "string:stripe-pm_1SCfIf2GScqysDRV53HWlqbS"
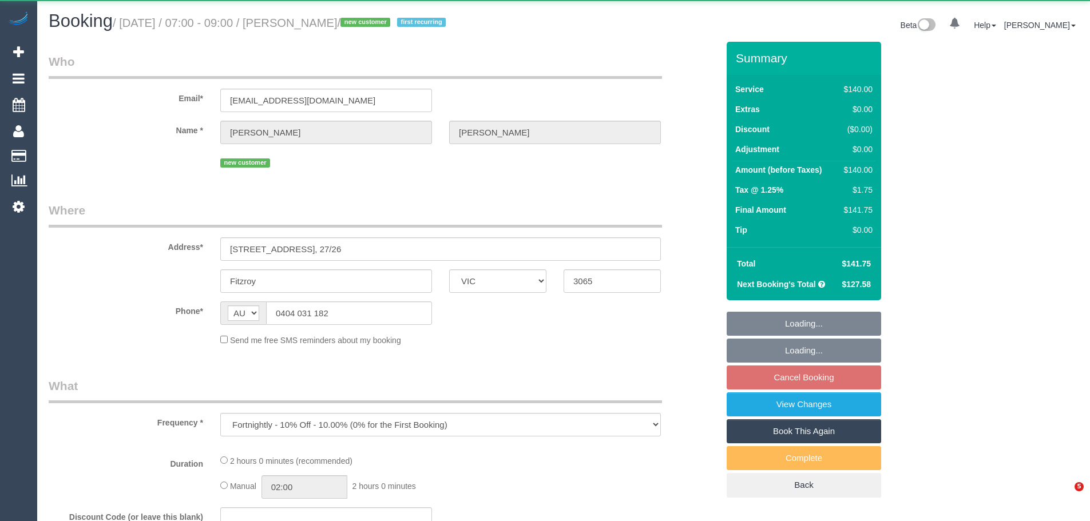
select select "VIC"
select select "string:stripe-pm_1SCfIf2GScqysDRV53HWlqbS"
select select "number:29"
select select "number:14"
select select "number:19"
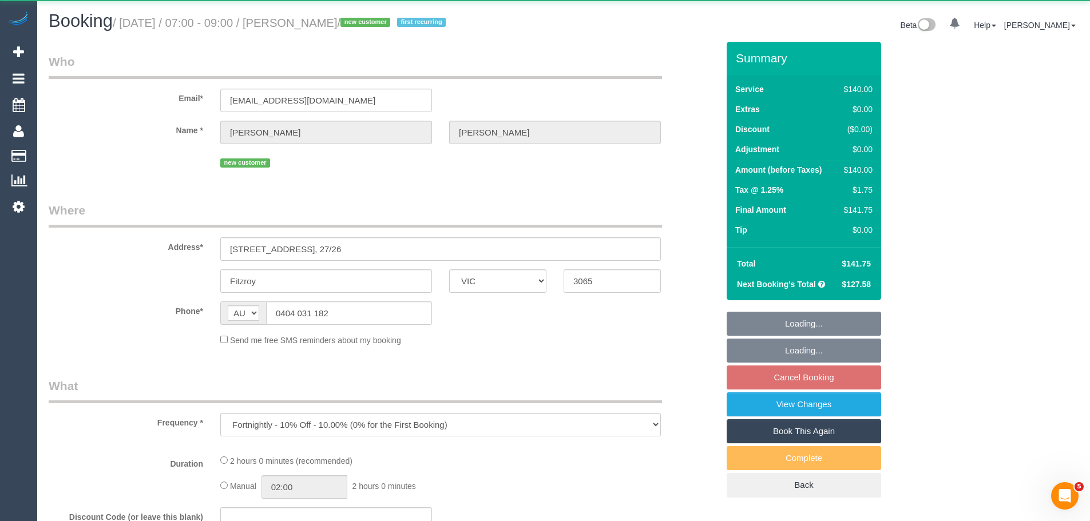
select select "number:22"
select select "number:34"
select select "number:26"
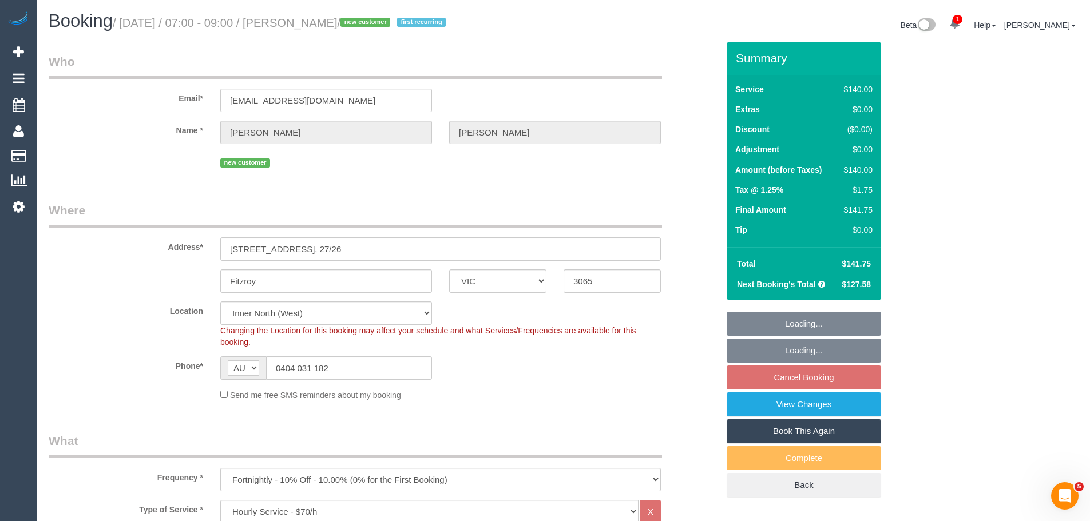
select select "object:1748"
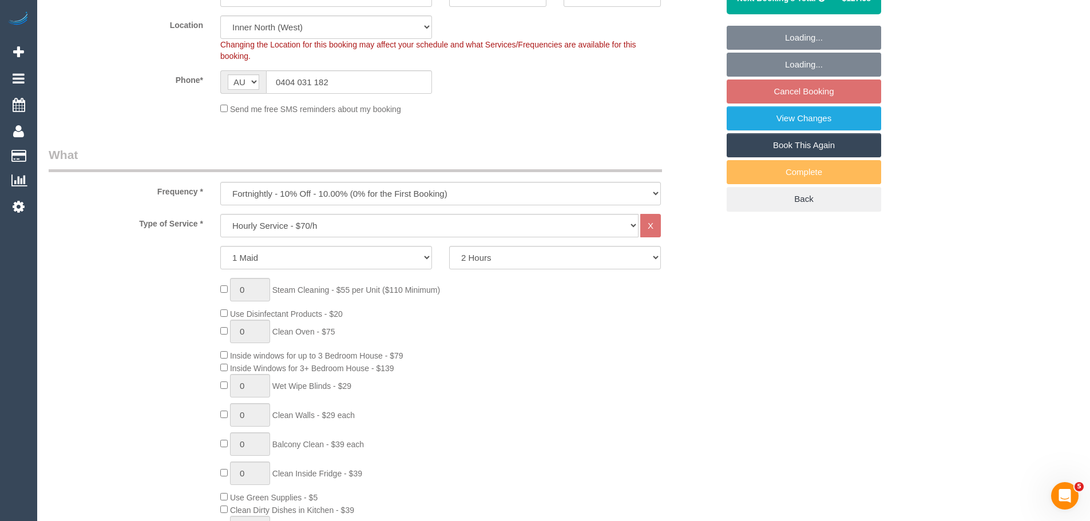
select select "spot1"
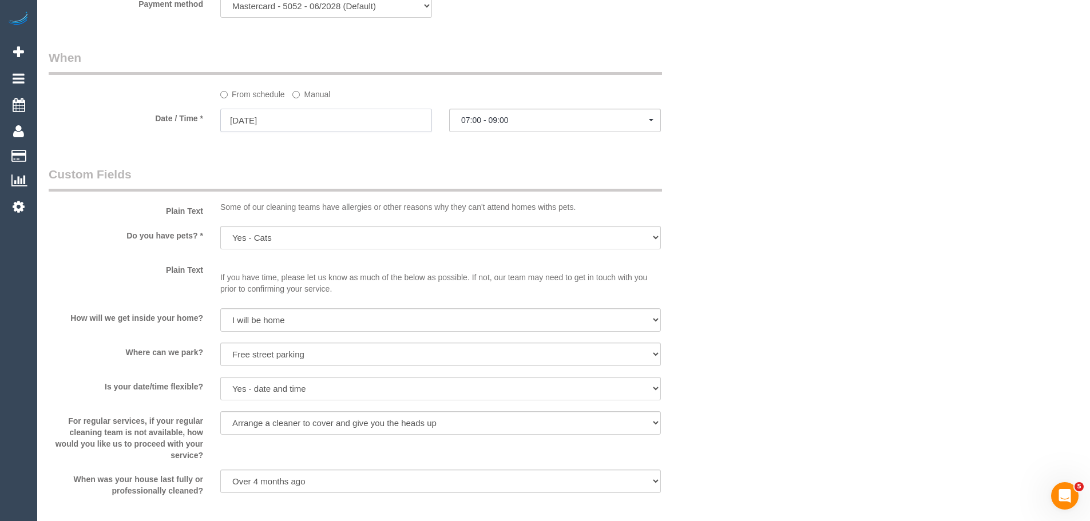
scroll to position [1201, 0]
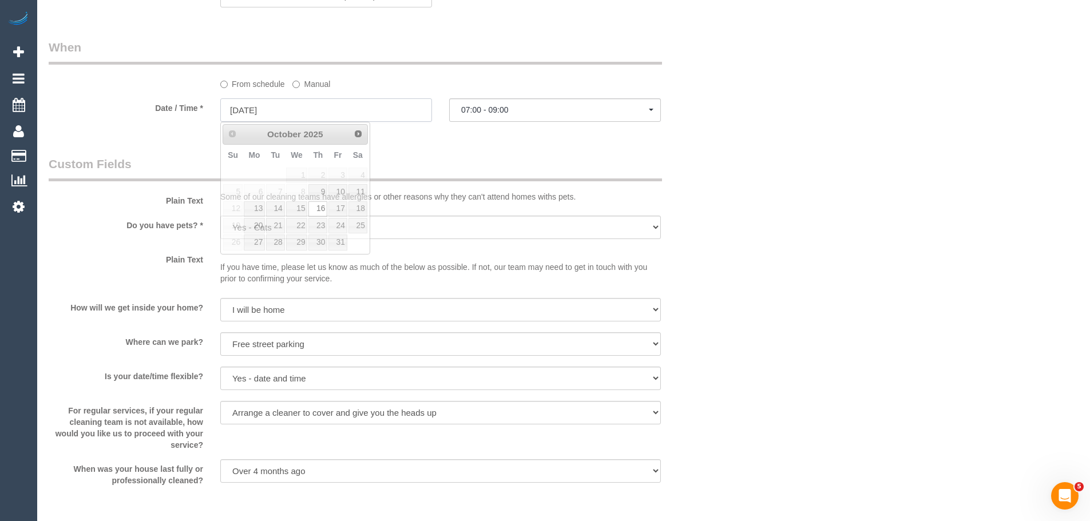
click at [244, 112] on input "[DATE]" at bounding box center [326, 109] width 212 height 23
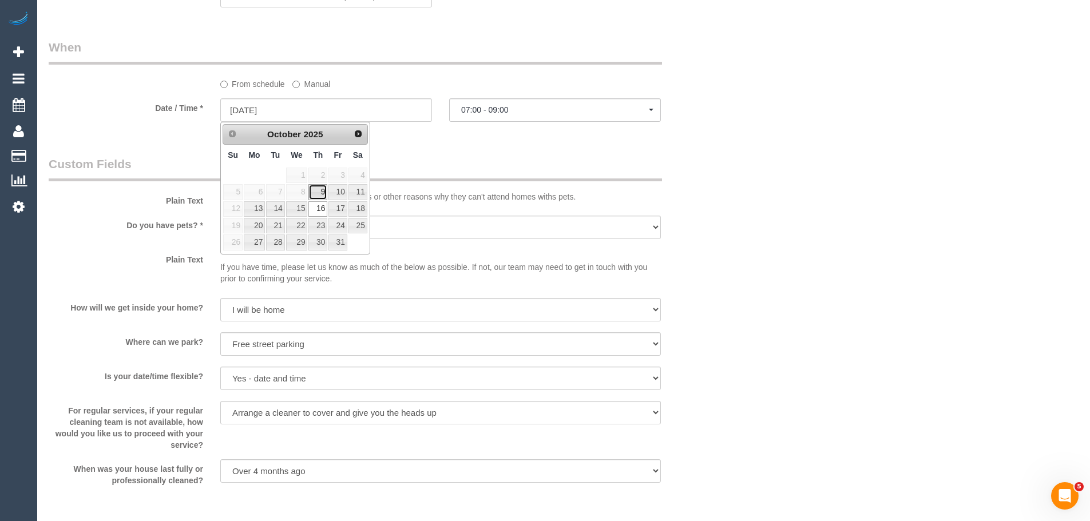
click at [322, 190] on link "9" at bounding box center [317, 191] width 19 height 15
type input "[DATE]"
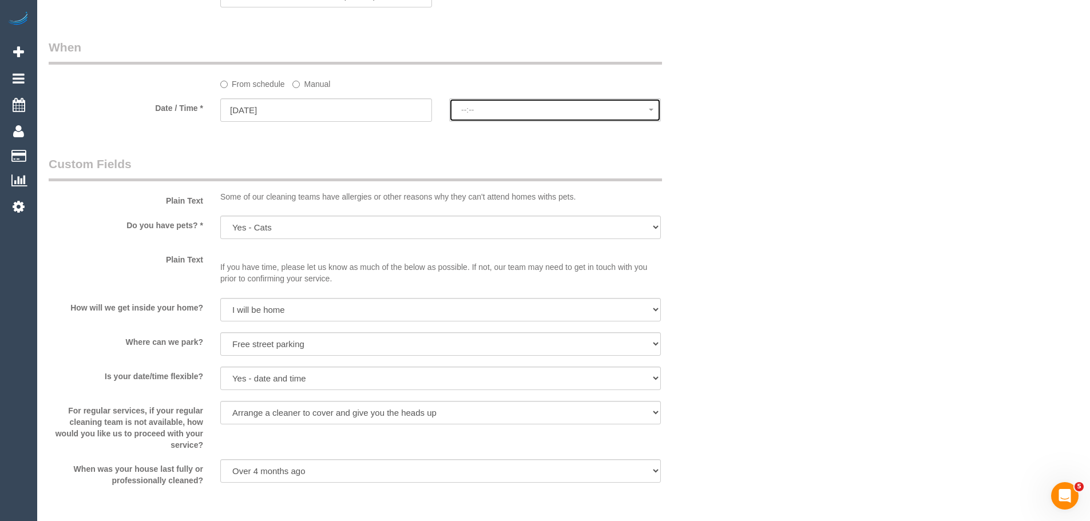
click at [495, 106] on span "--:--" at bounding box center [555, 109] width 188 height 9
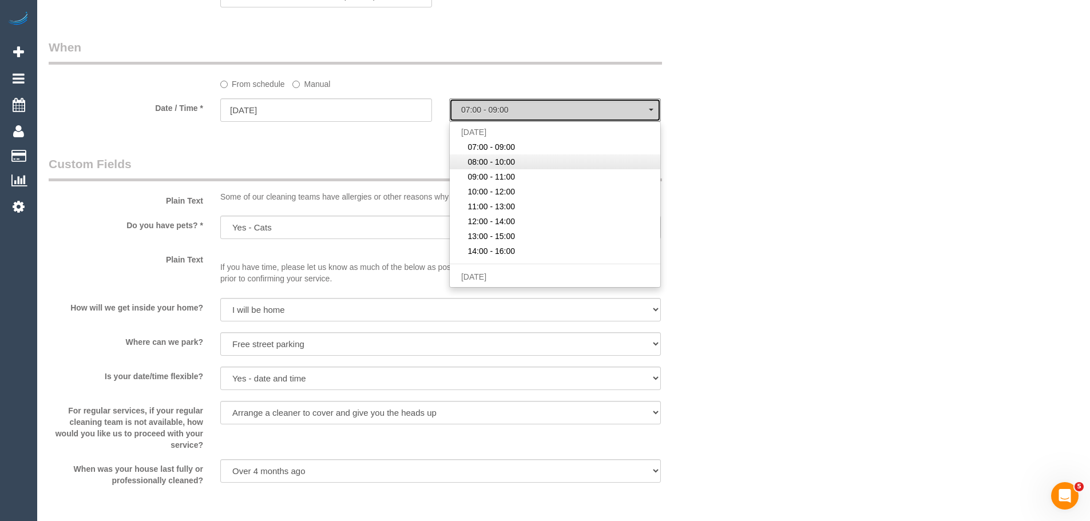
select select "spot34"
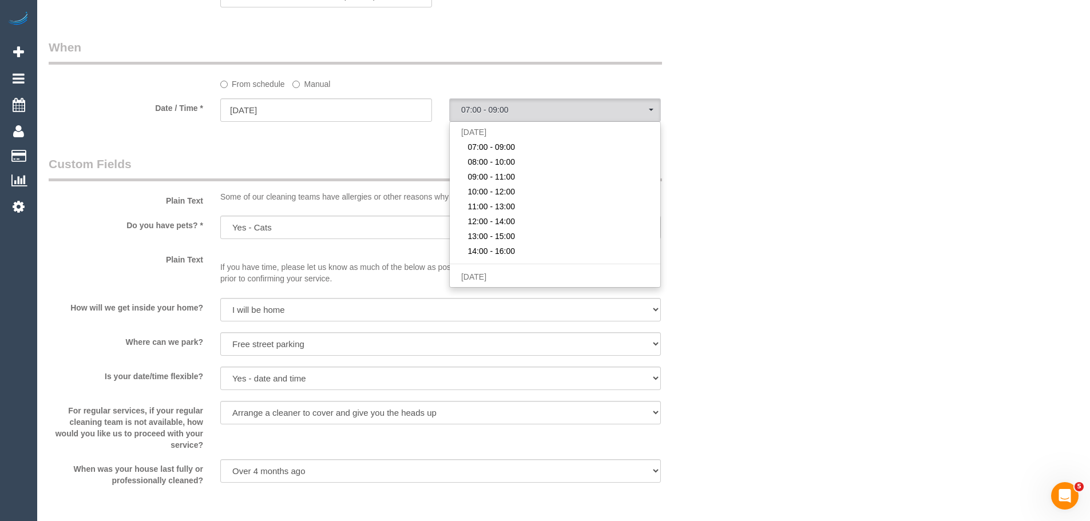
click at [332, 156] on legend "Custom Fields" at bounding box center [355, 169] width 613 height 26
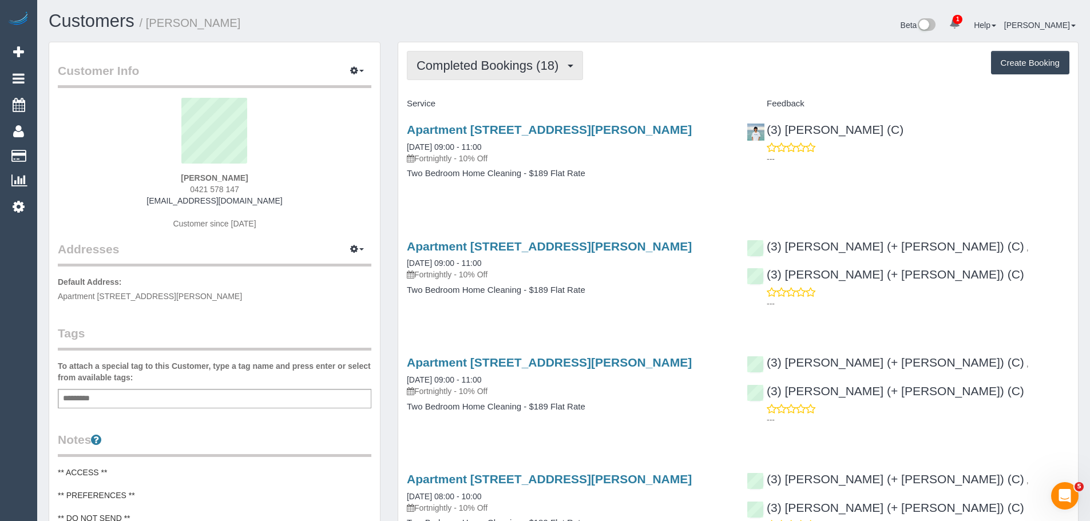
click at [522, 62] on span "Completed Bookings (18)" at bounding box center [490, 65] width 148 height 14
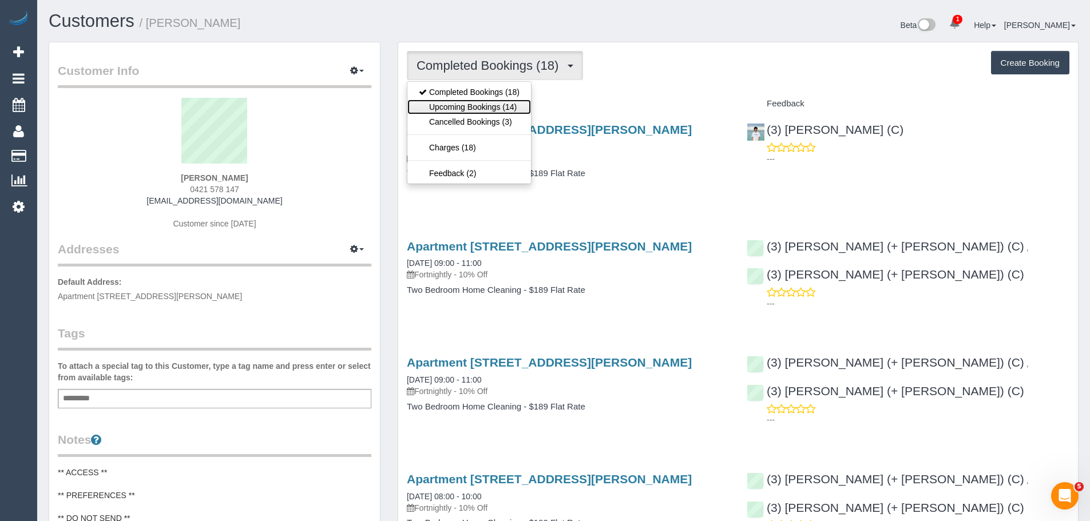
click at [511, 108] on link "Upcoming Bookings (14)" at bounding box center [469, 107] width 124 height 15
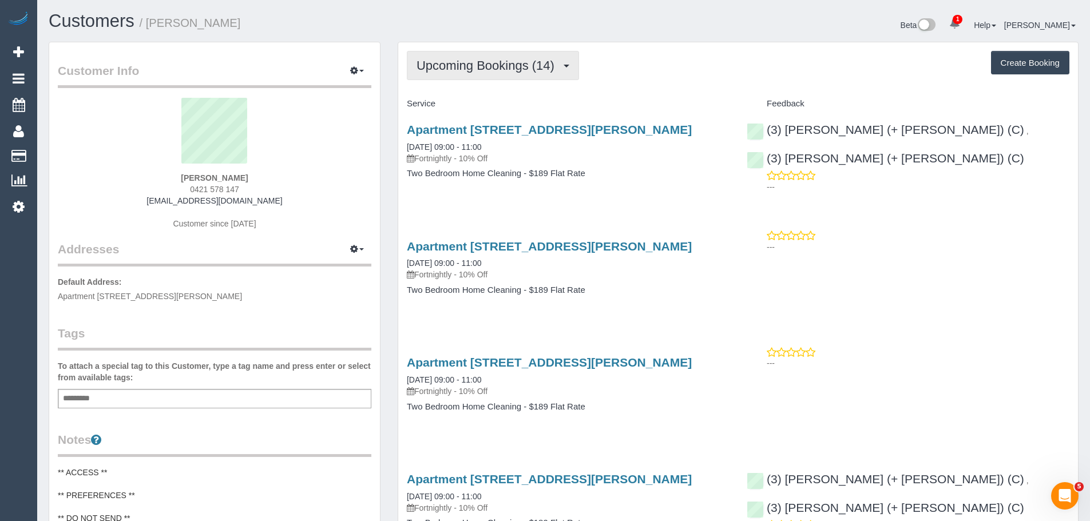
click at [478, 69] on span "Upcoming Bookings (14)" at bounding box center [488, 65] width 144 height 14
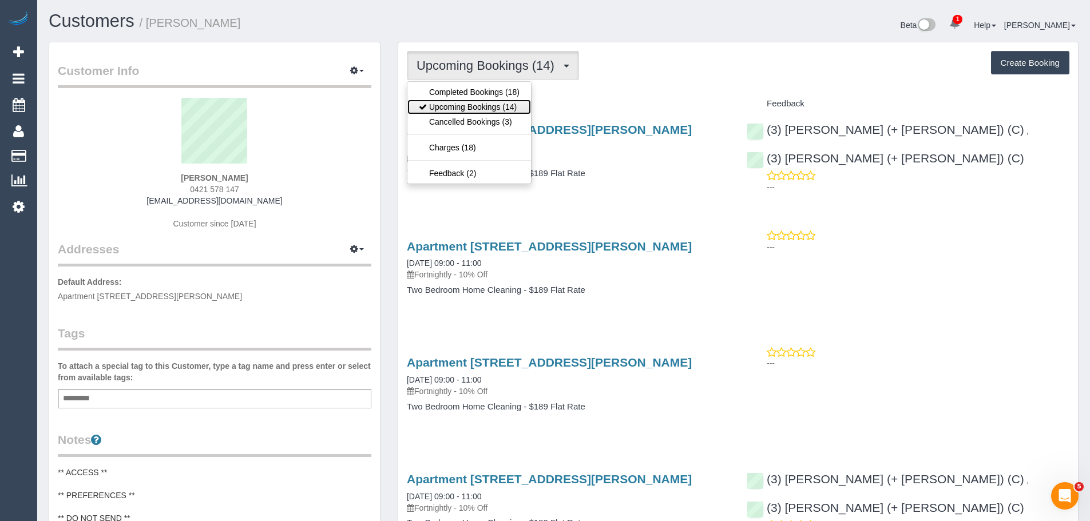
click at [480, 100] on link "Upcoming Bookings (14)" at bounding box center [469, 107] width 124 height 15
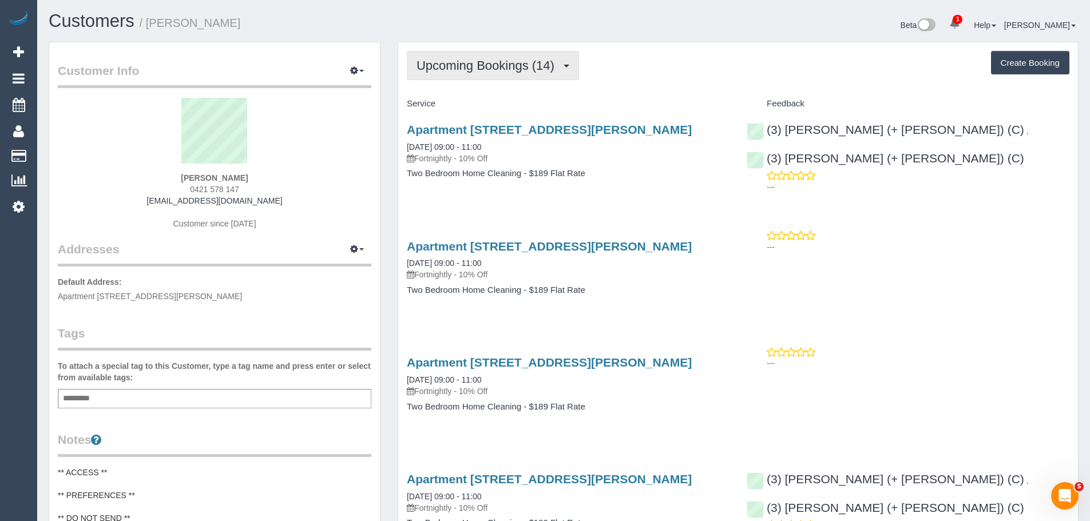
click at [481, 76] on button "Upcoming Bookings (14)" at bounding box center [493, 65] width 172 height 29
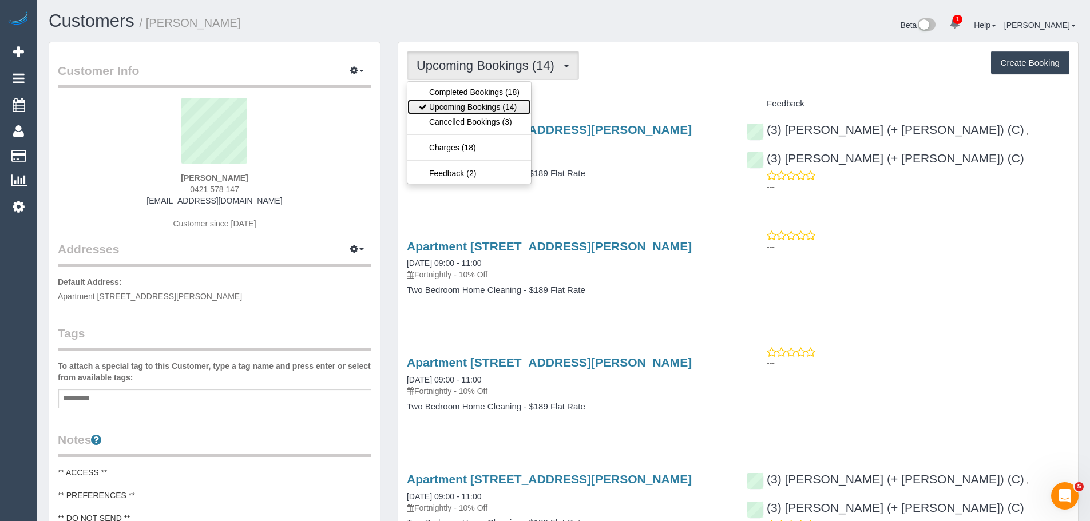
click at [487, 109] on link "Upcoming Bookings (14)" at bounding box center [469, 107] width 124 height 15
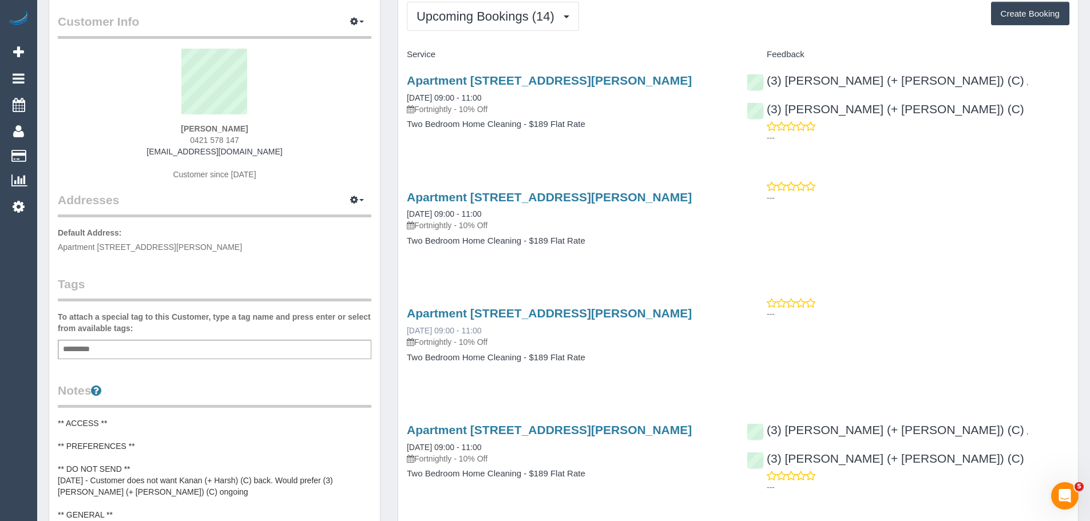
scroll to position [229, 0]
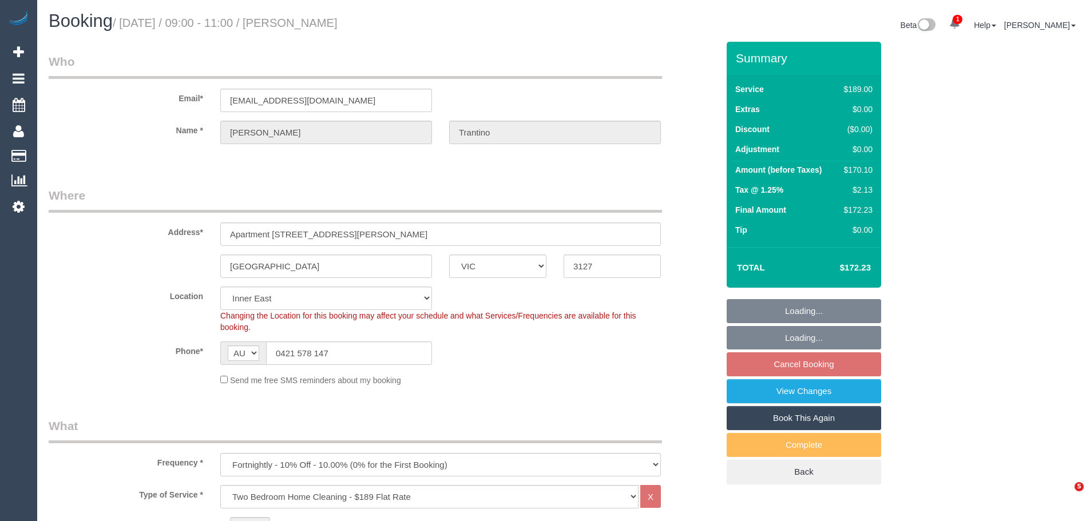
select select "VIC"
select select "number:28"
select select "number:14"
select select "number:18"
select select "number:24"
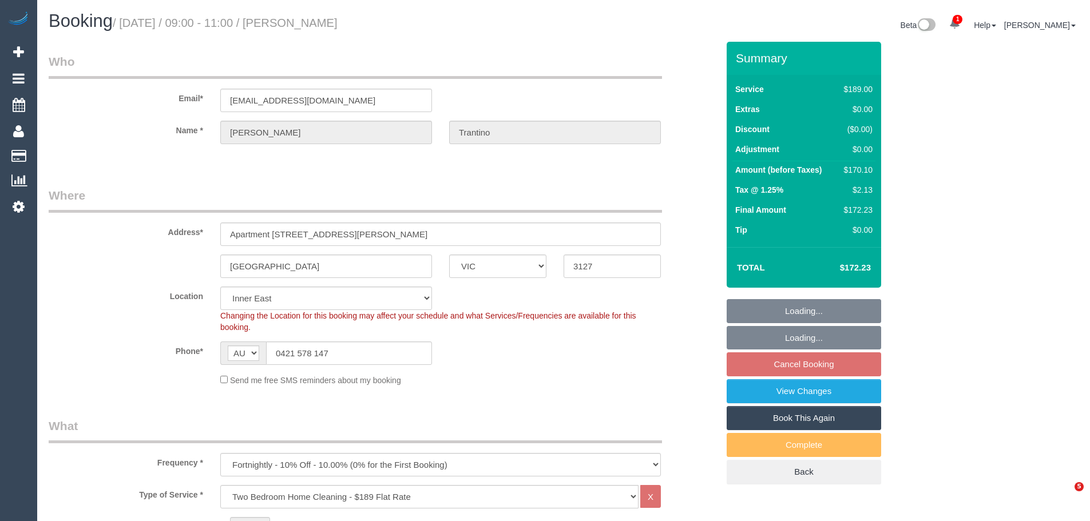
select select "number:34"
select select "number:11"
select select "object:823"
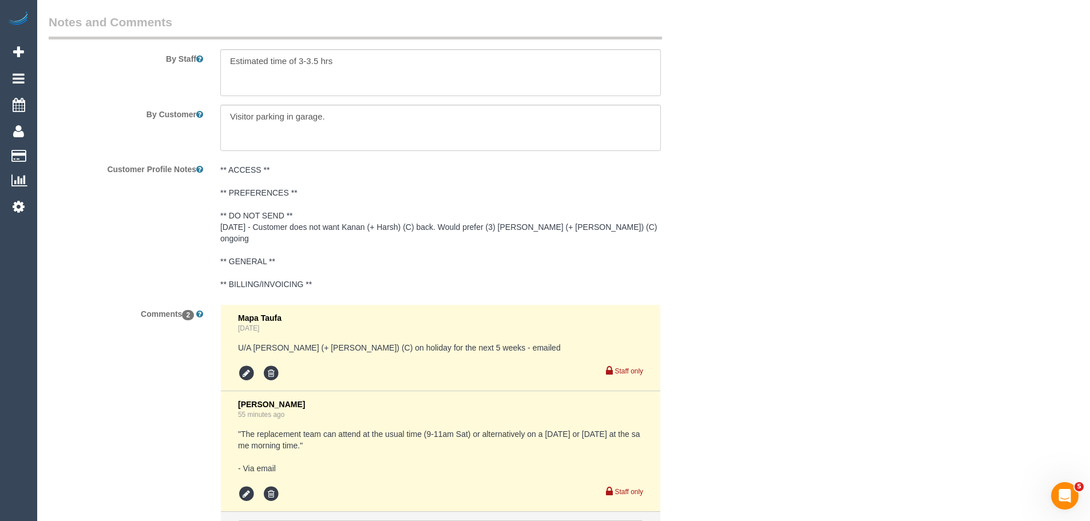
scroll to position [2074, 0]
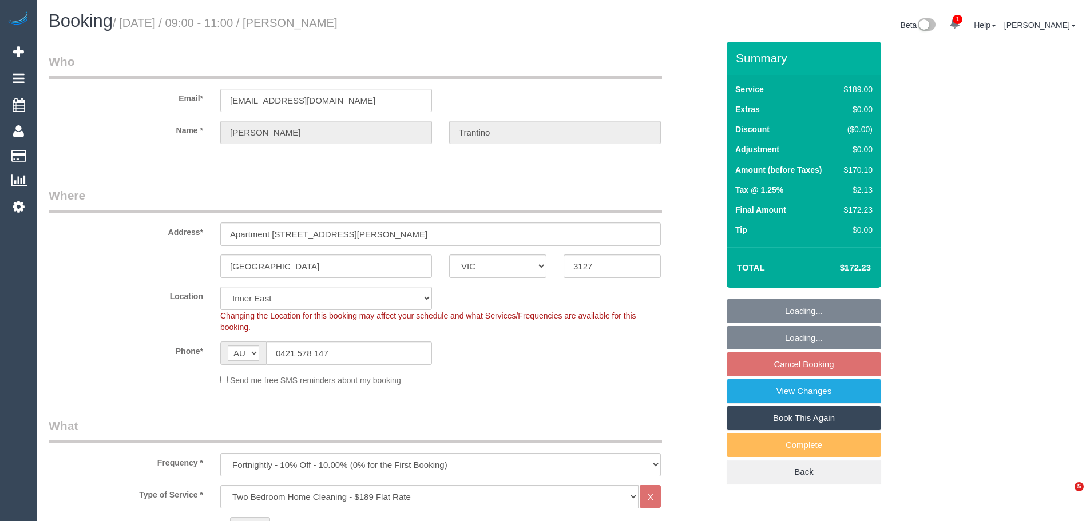
select select "VIC"
select select "number:28"
select select "number:14"
select select "number:18"
select select "number:24"
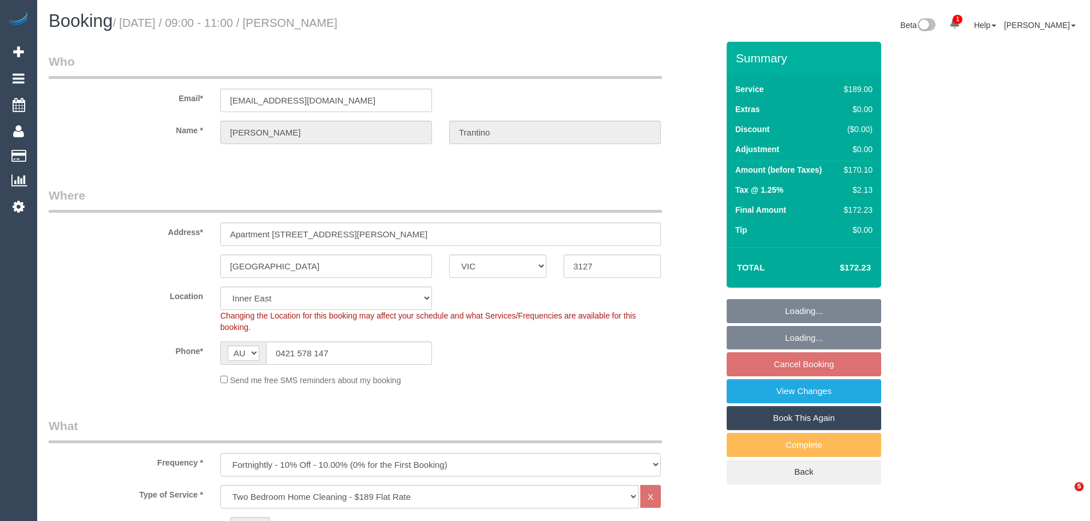
select select "number:34"
select select "number:11"
